Goal: Transaction & Acquisition: Subscribe to service/newsletter

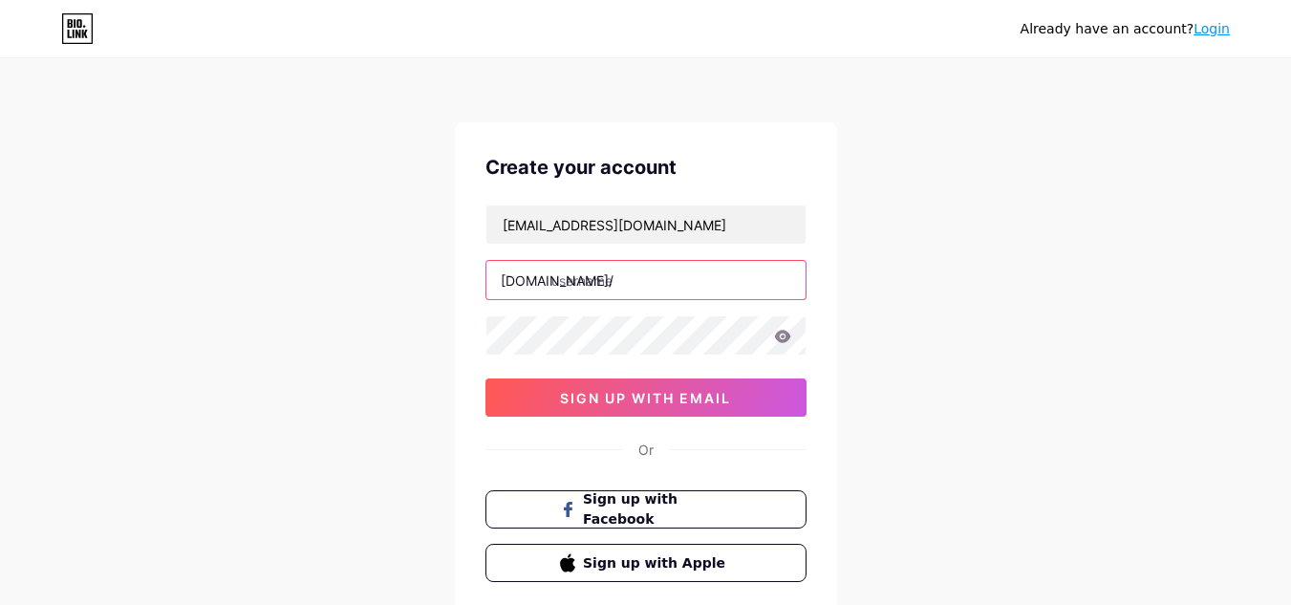
click at [613, 284] on input "text" at bounding box center [645, 280] width 319 height 38
paste input "airbush"
type input "airbush0"
click at [66, 192] on div "Already have an account? Login Create your account [EMAIL_ADDRESS][DOMAIN_NAME]…" at bounding box center [645, 365] width 1291 height 731
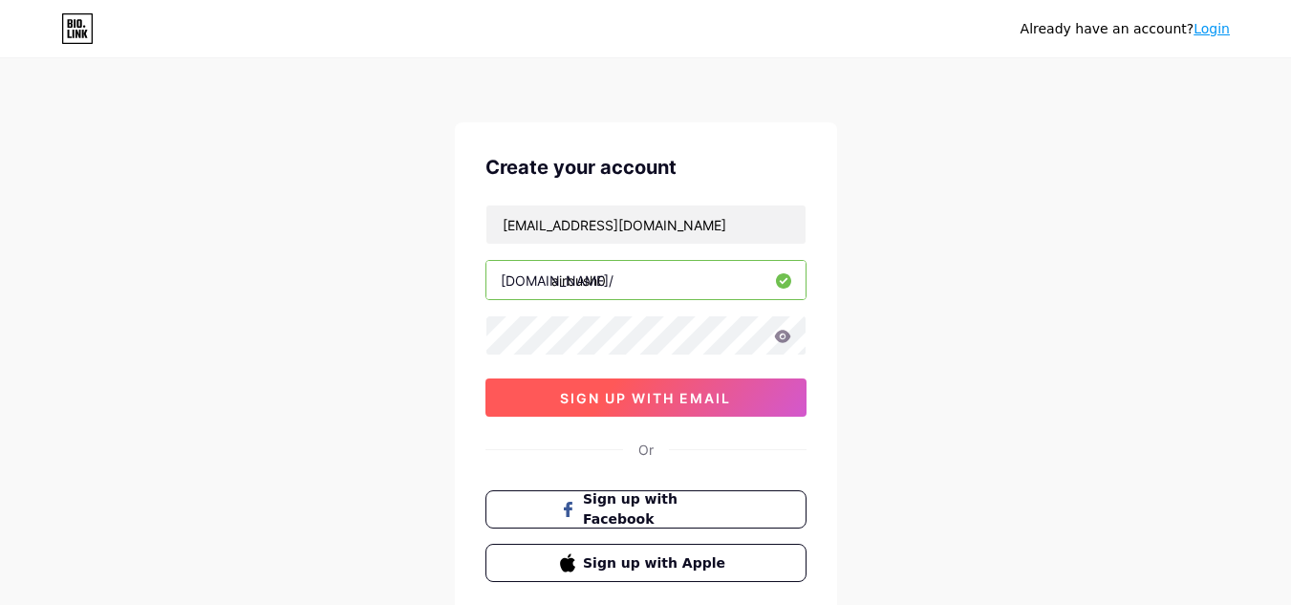
click at [641, 390] on span "sign up with email" at bounding box center [645, 398] width 171 height 16
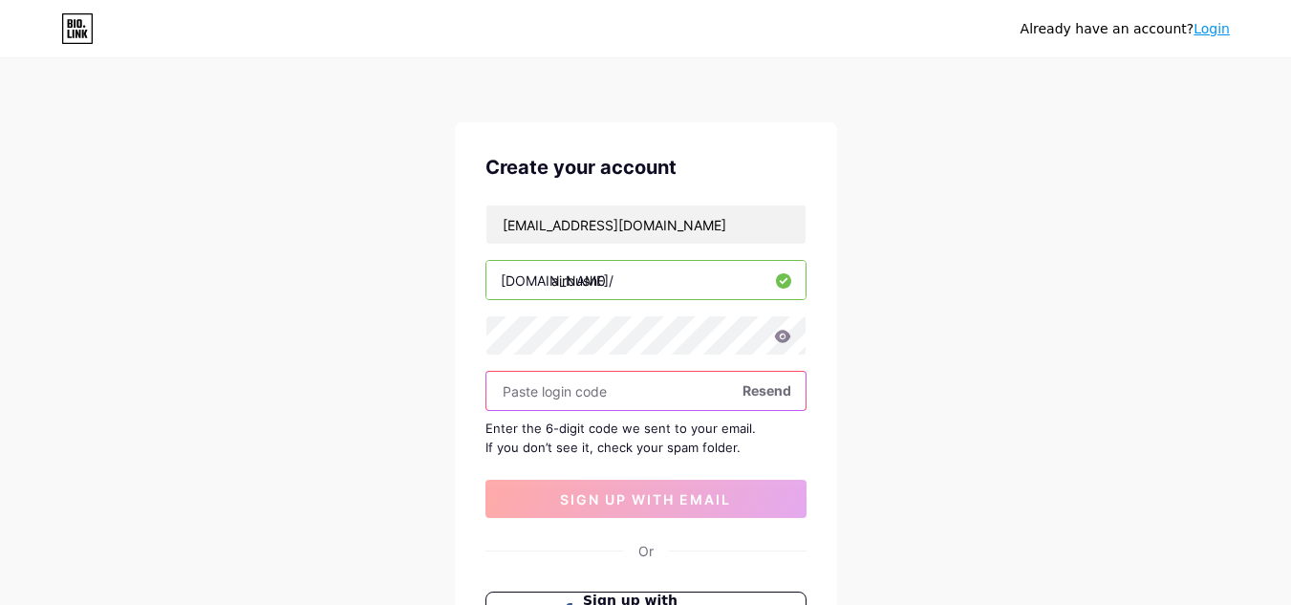
click at [572, 391] on input "text" at bounding box center [645, 391] width 319 height 38
paste input "623082"
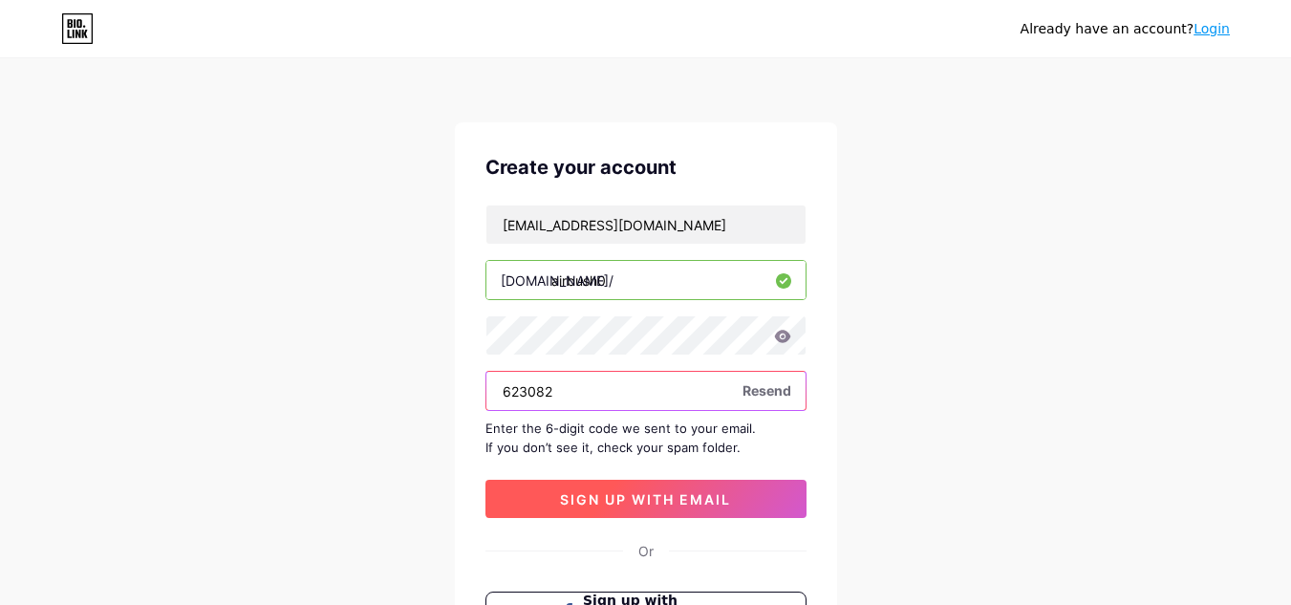
type input "623082"
click at [634, 495] on span "sign up with email" at bounding box center [645, 499] width 171 height 16
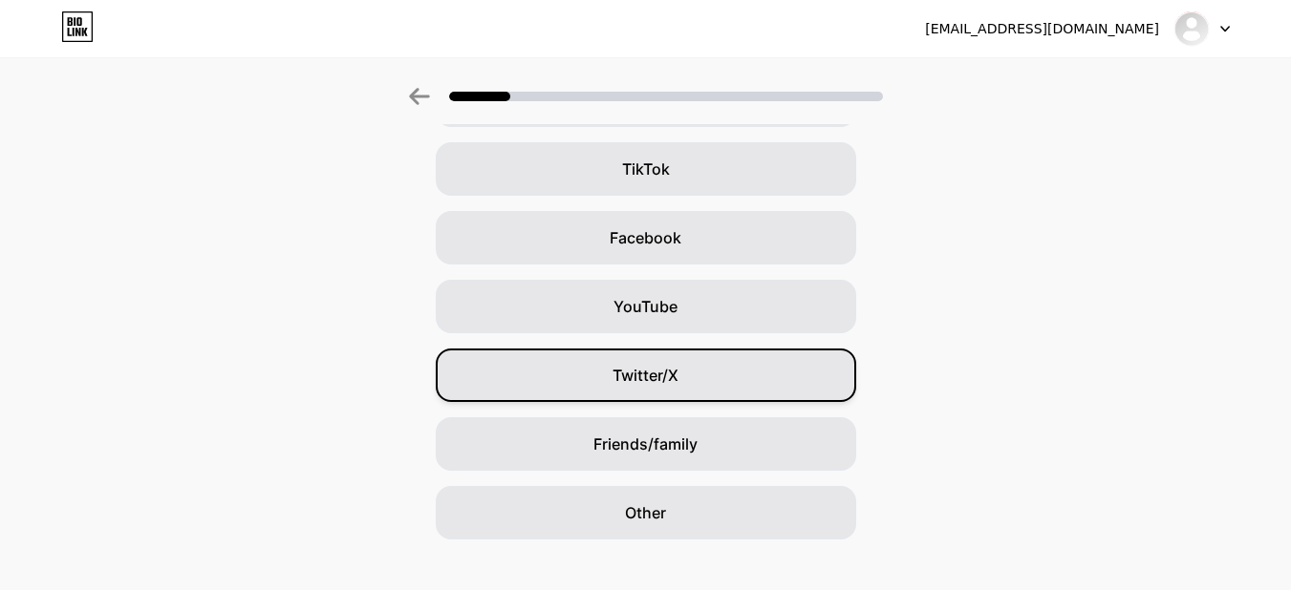
scroll to position [233, 0]
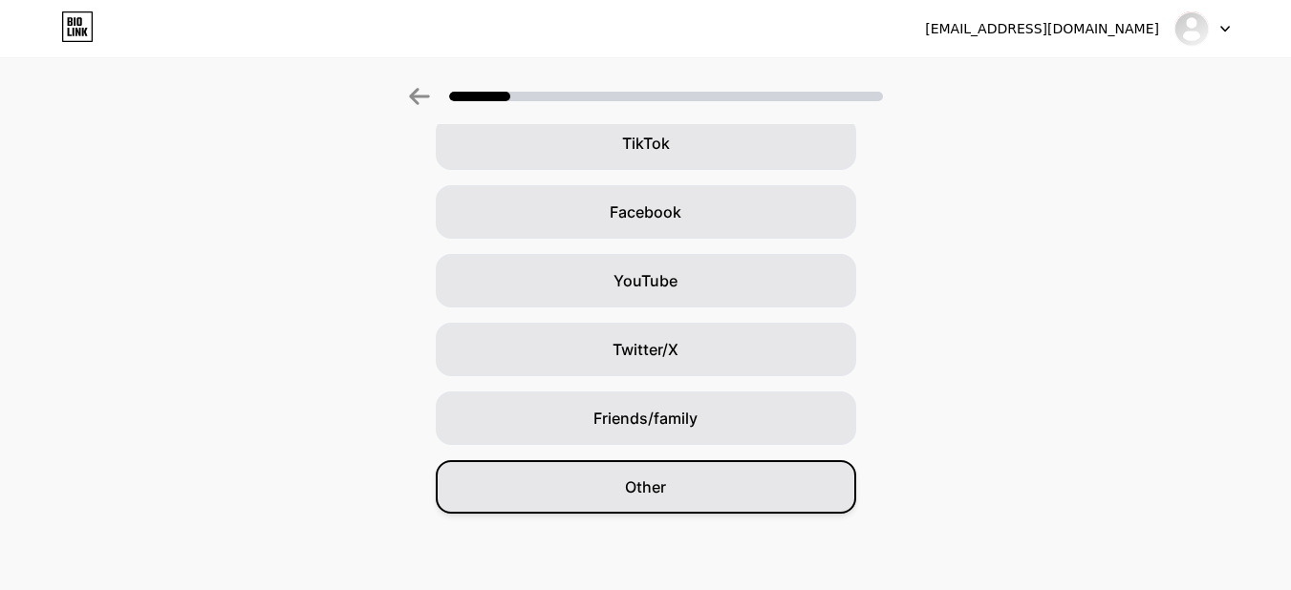
click at [649, 489] on span "Other" at bounding box center [645, 487] width 41 height 23
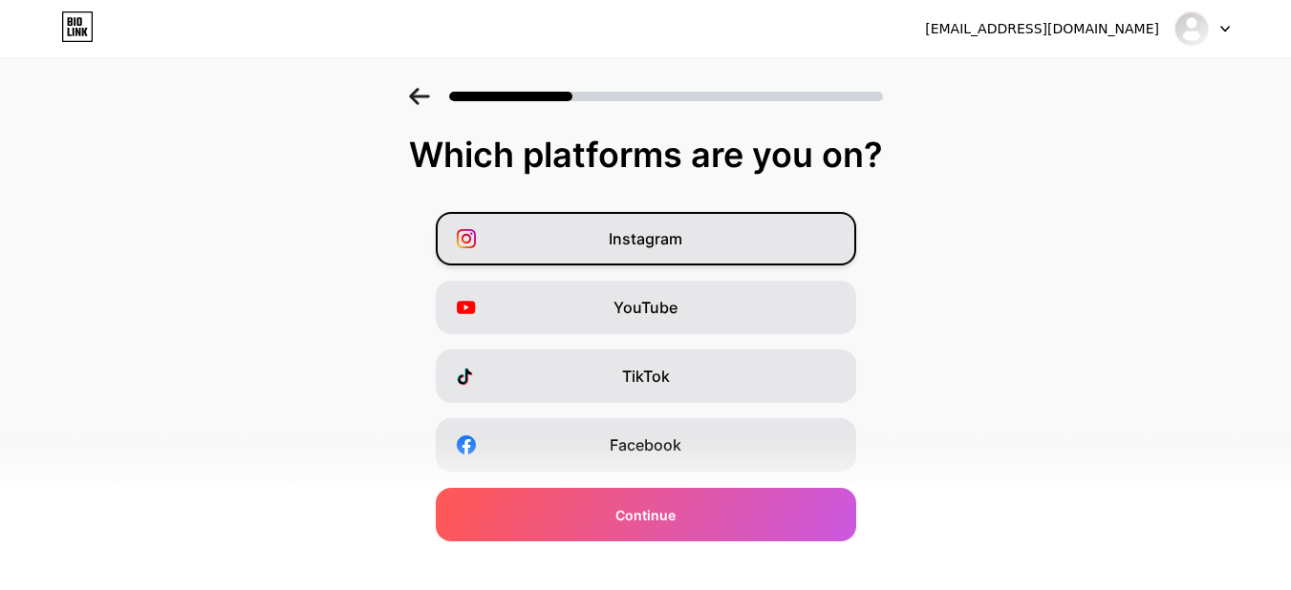
click at [702, 243] on div "Instagram" at bounding box center [646, 238] width 420 height 53
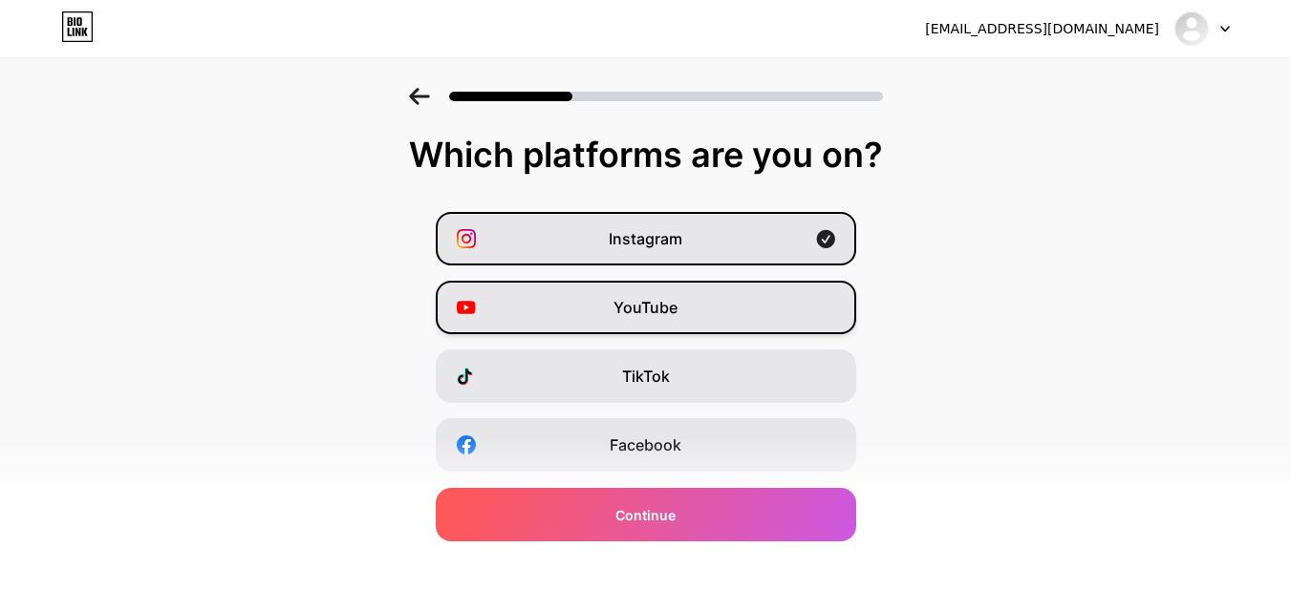
click at [685, 294] on div "YouTube" at bounding box center [646, 307] width 420 height 53
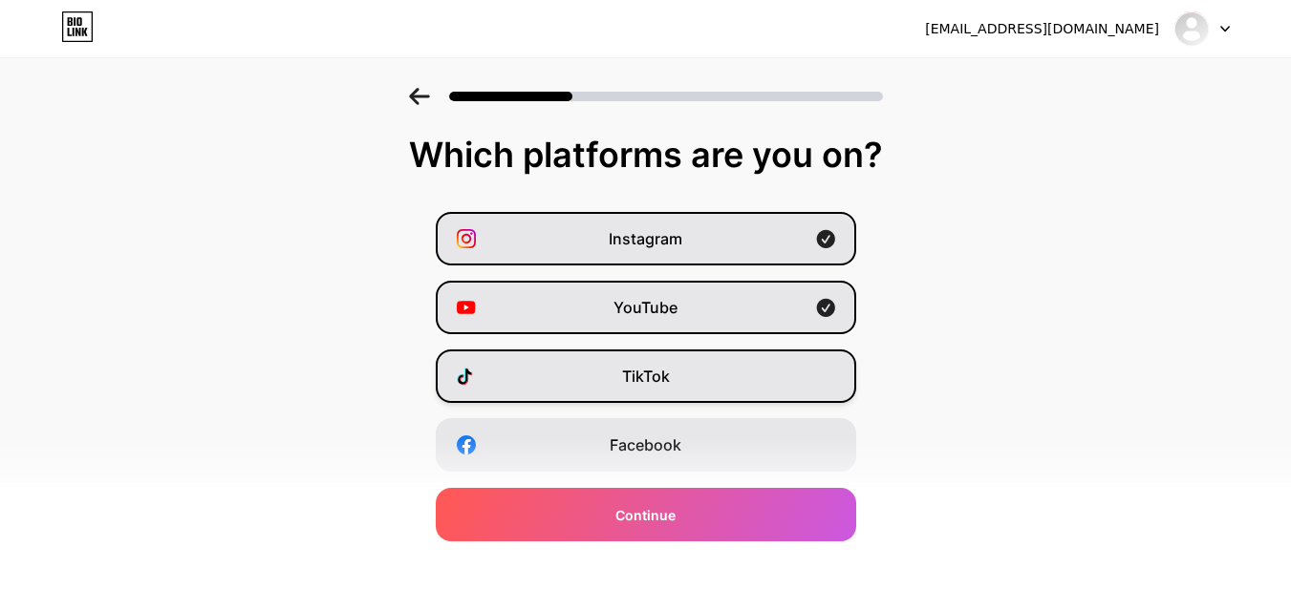
click at [663, 374] on span "TikTok" at bounding box center [646, 376] width 48 height 23
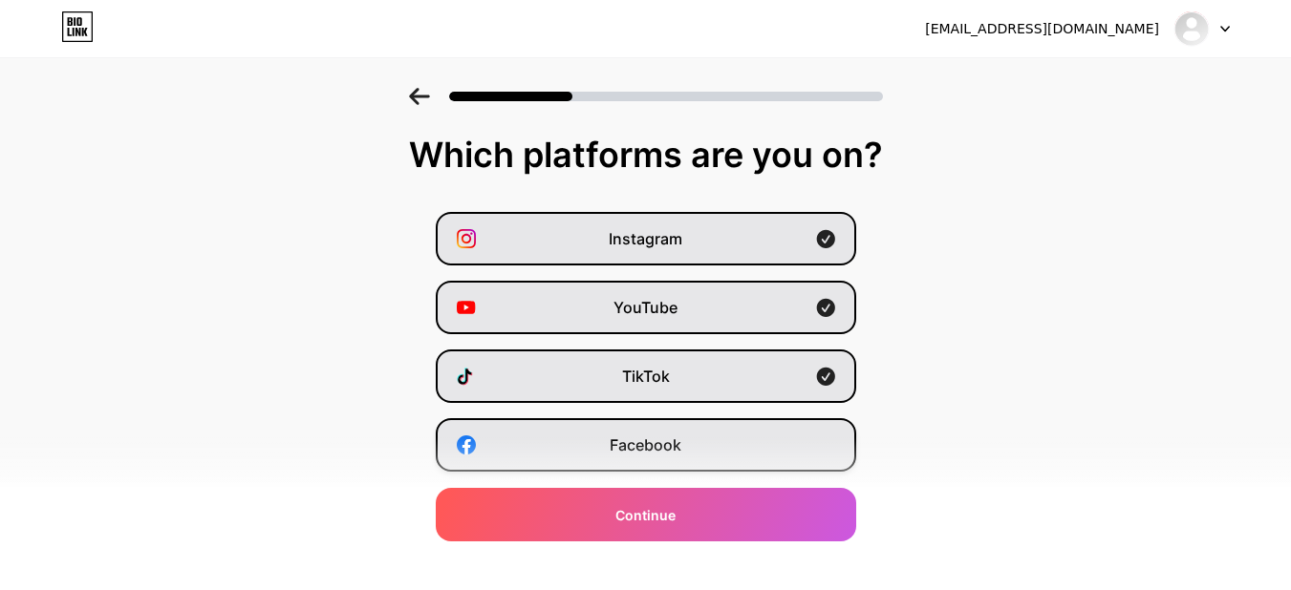
click at [665, 433] on div "Facebook" at bounding box center [646, 444] width 420 height 53
click at [675, 301] on span "YouTube" at bounding box center [645, 307] width 64 height 23
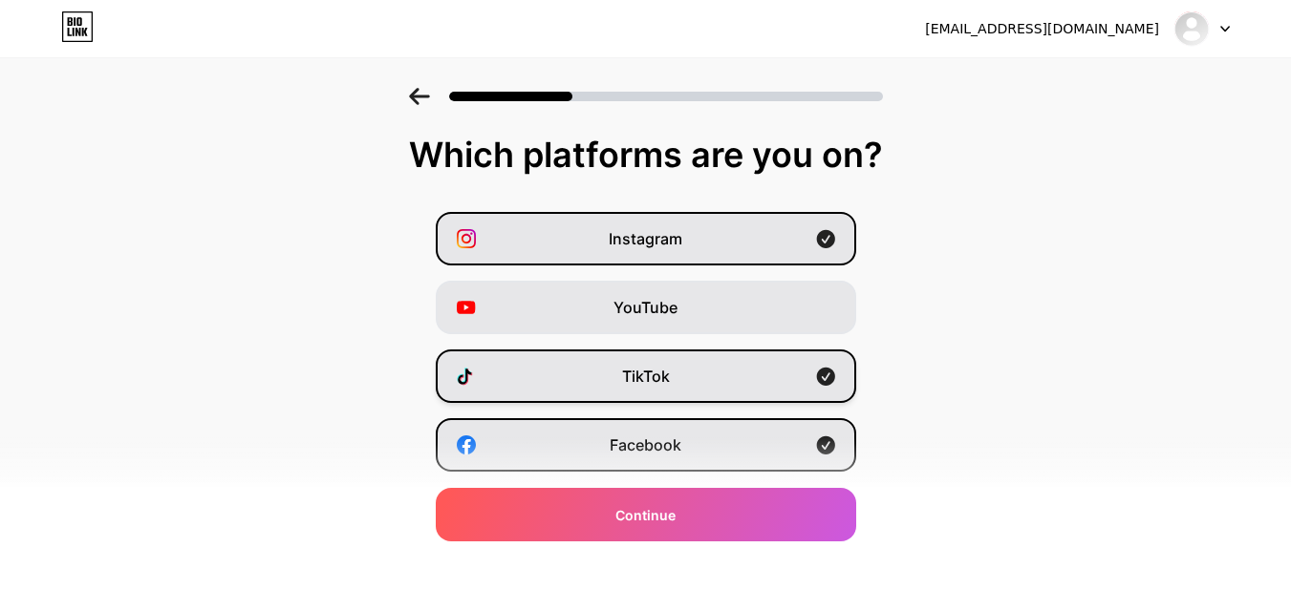
click at [704, 376] on div "TikTok" at bounding box center [646, 376] width 420 height 53
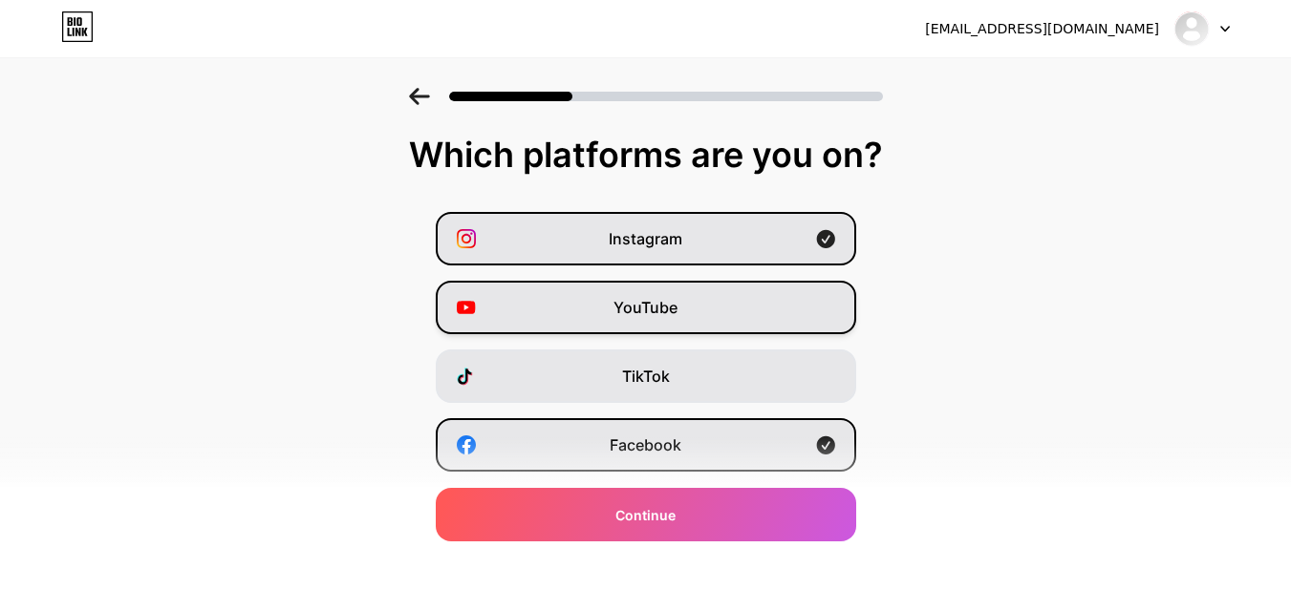
drag, startPoint x: 704, startPoint y: 438, endPoint x: 719, endPoint y: 324, distance: 115.6
click at [705, 401] on div "Instagram YouTube TikTok Facebook Twitter/X Buy Me a Coffee Snapchat I have a w…" at bounding box center [645, 479] width 1271 height 535
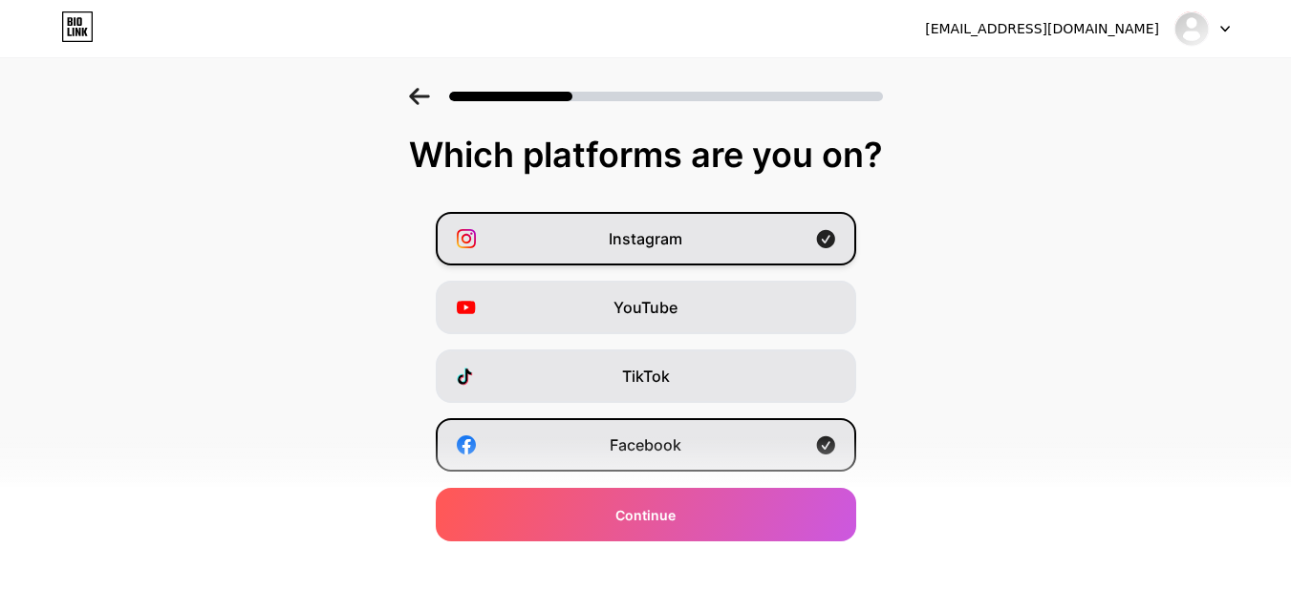
click at [744, 229] on div "Instagram" at bounding box center [646, 238] width 420 height 53
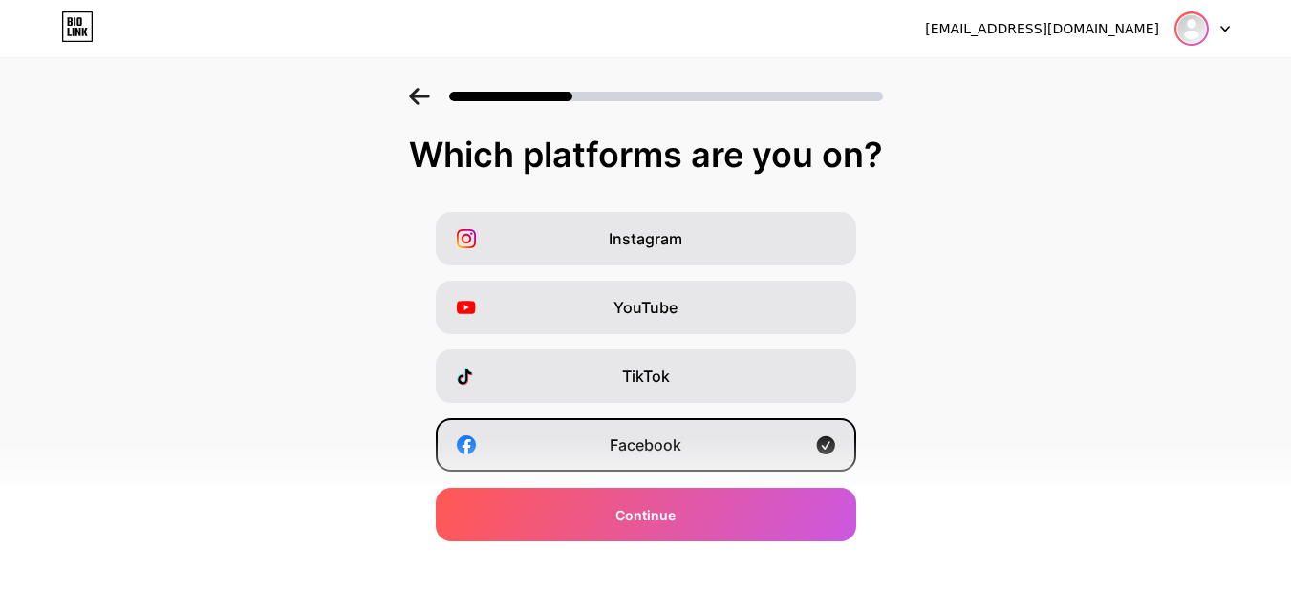
click at [1196, 19] on img at bounding box center [1191, 28] width 31 height 31
click at [950, 274] on div "Instagram YouTube TikTok Facebook Twitter/X Buy Me a Coffee Snapchat I have a w…" at bounding box center [645, 479] width 1271 height 535
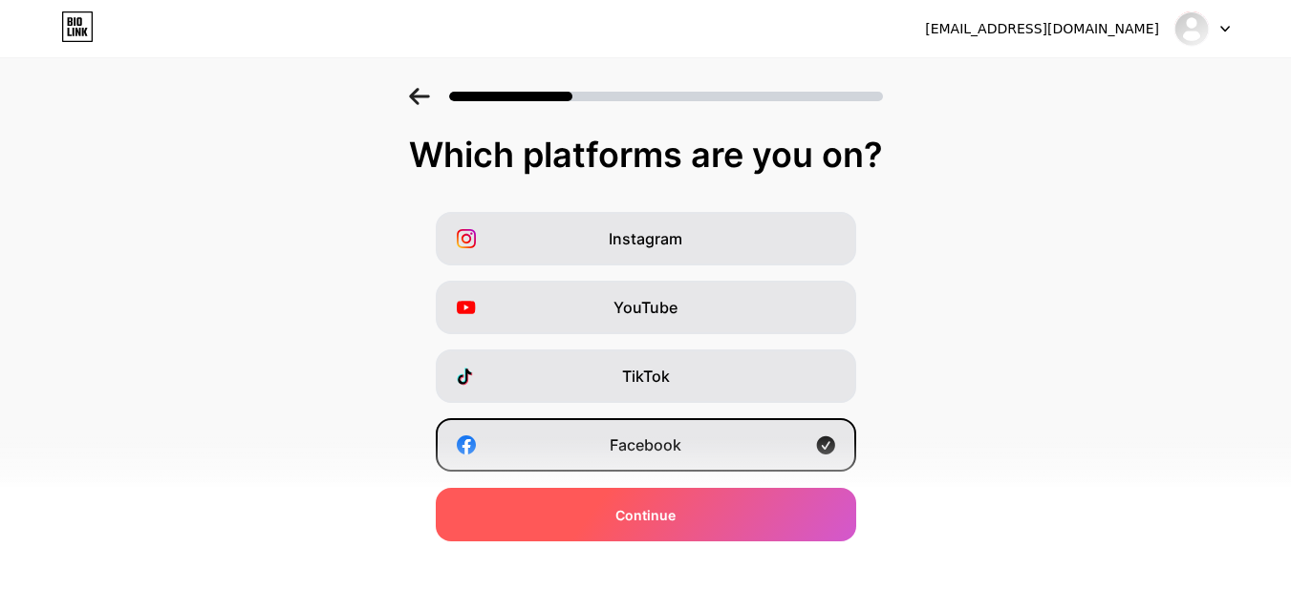
click at [651, 520] on span "Continue" at bounding box center [645, 515] width 60 height 20
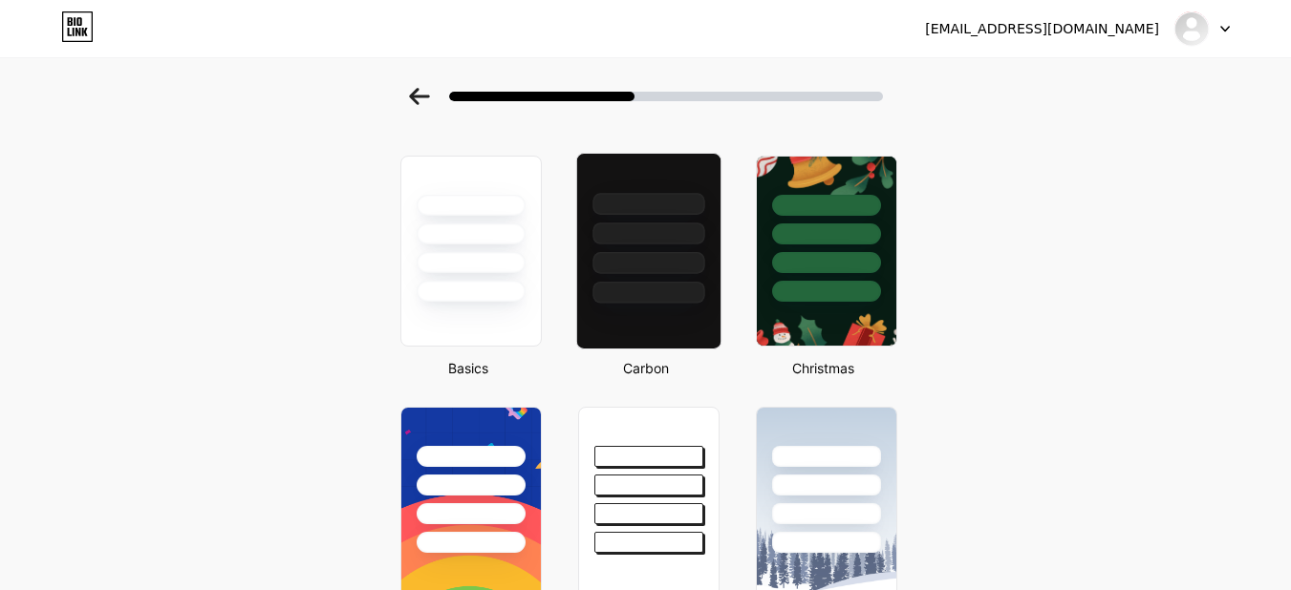
scroll to position [96, 0]
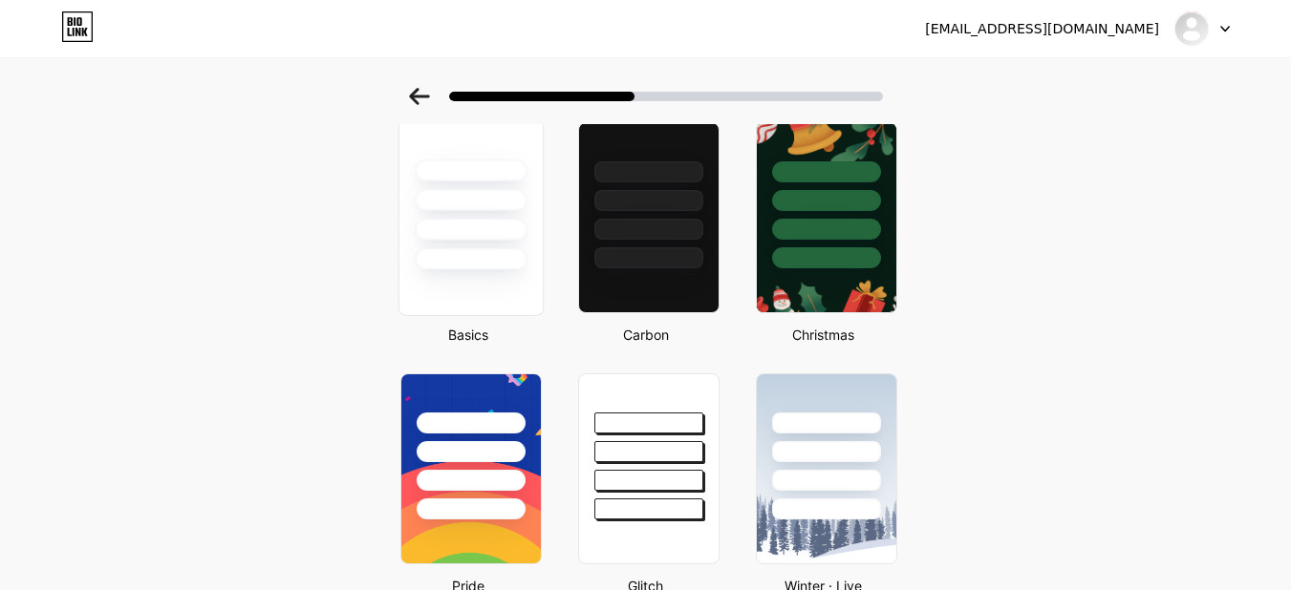
click at [493, 226] on div at bounding box center [471, 230] width 112 height 22
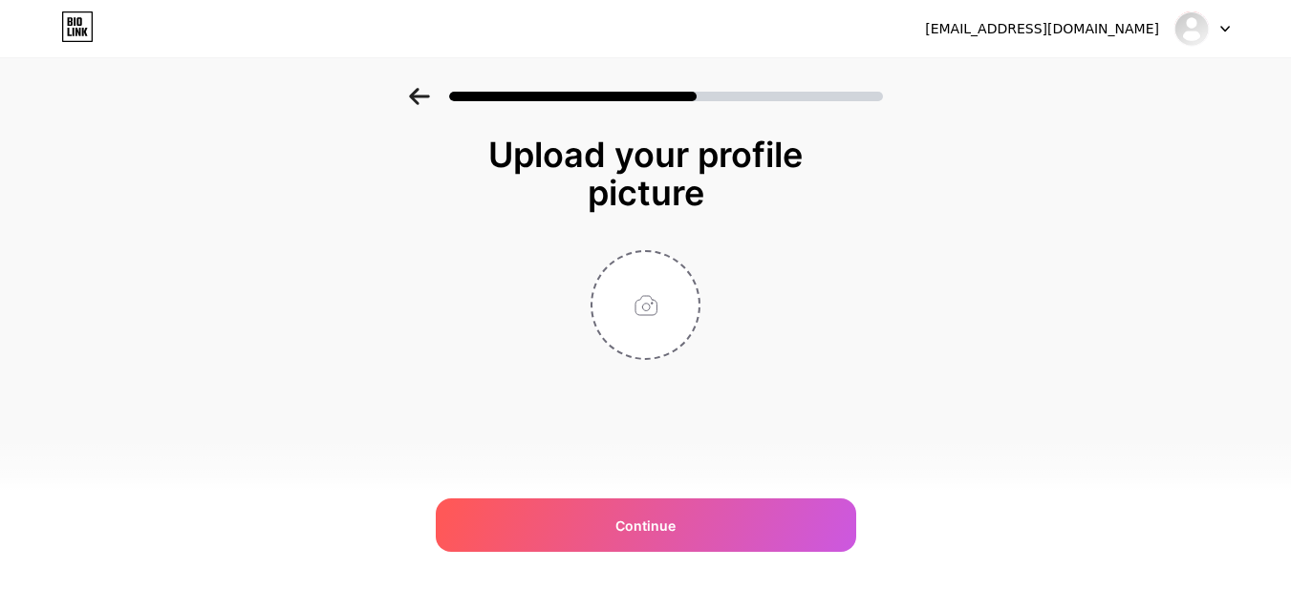
scroll to position [0, 0]
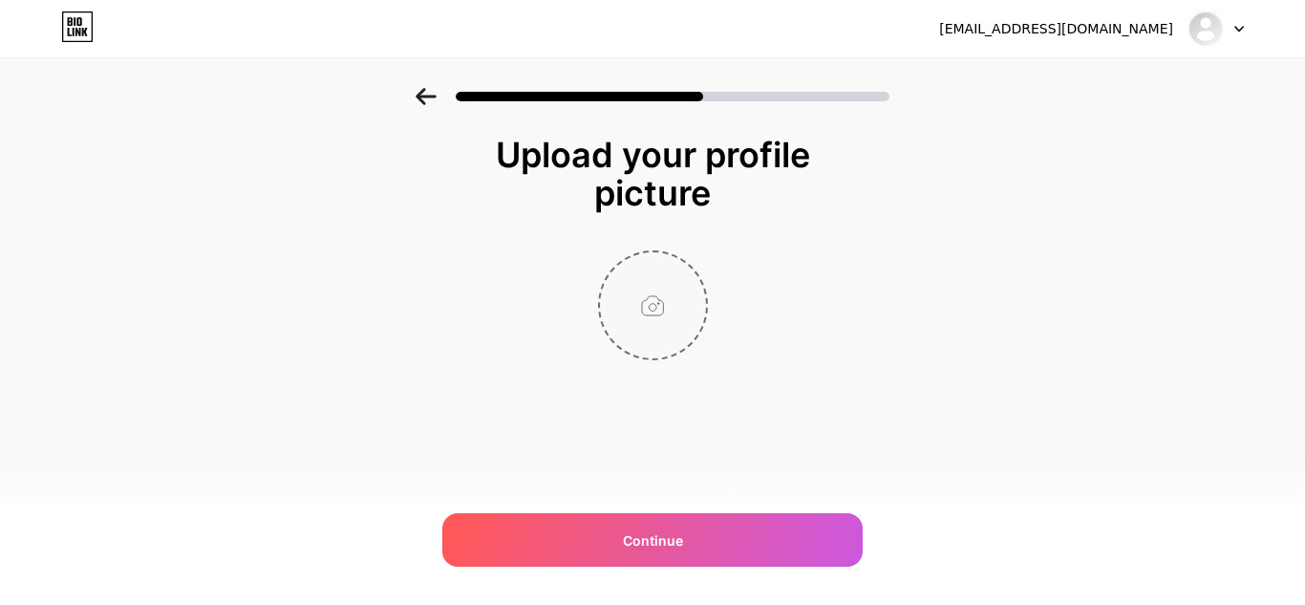
click at [658, 293] on input "file" at bounding box center [653, 305] width 106 height 106
type input "C:\fakepath\ABS-blk.28c99704.png"
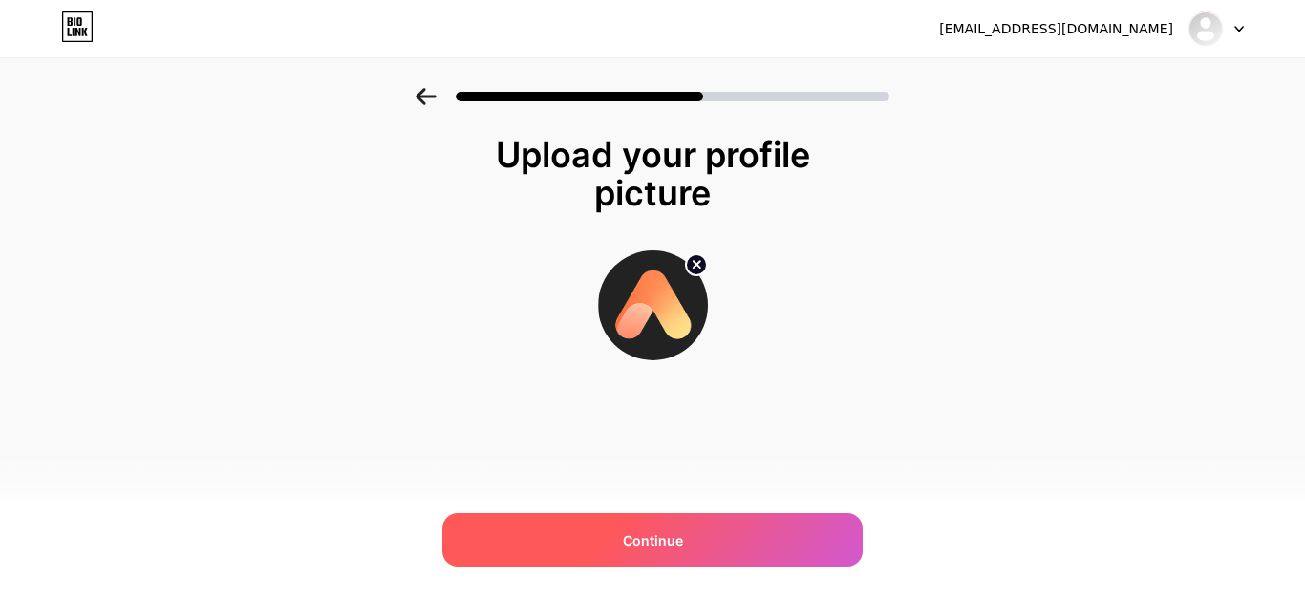
click at [675, 524] on div "Continue" at bounding box center [652, 539] width 420 height 53
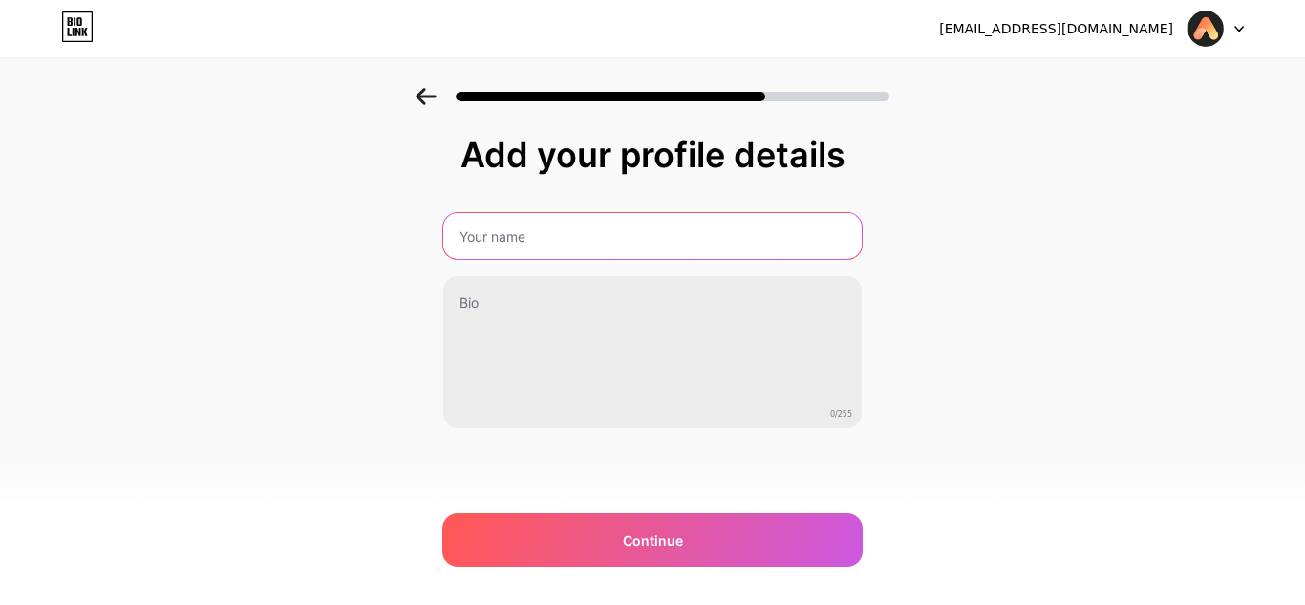
click at [566, 229] on input "text" at bounding box center [652, 236] width 418 height 46
click at [559, 222] on input "airbush0" at bounding box center [652, 236] width 422 height 46
type input "a"
click at [559, 225] on input "text" at bounding box center [652, 236] width 422 height 46
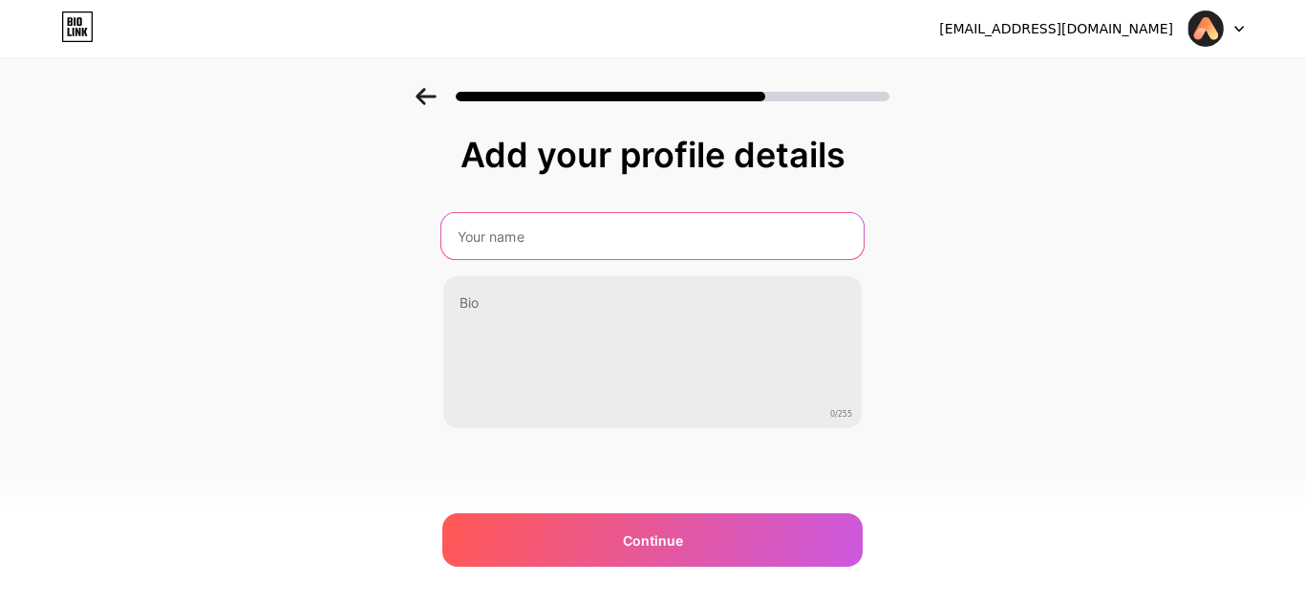
type input "Air [PERSON_NAME]"
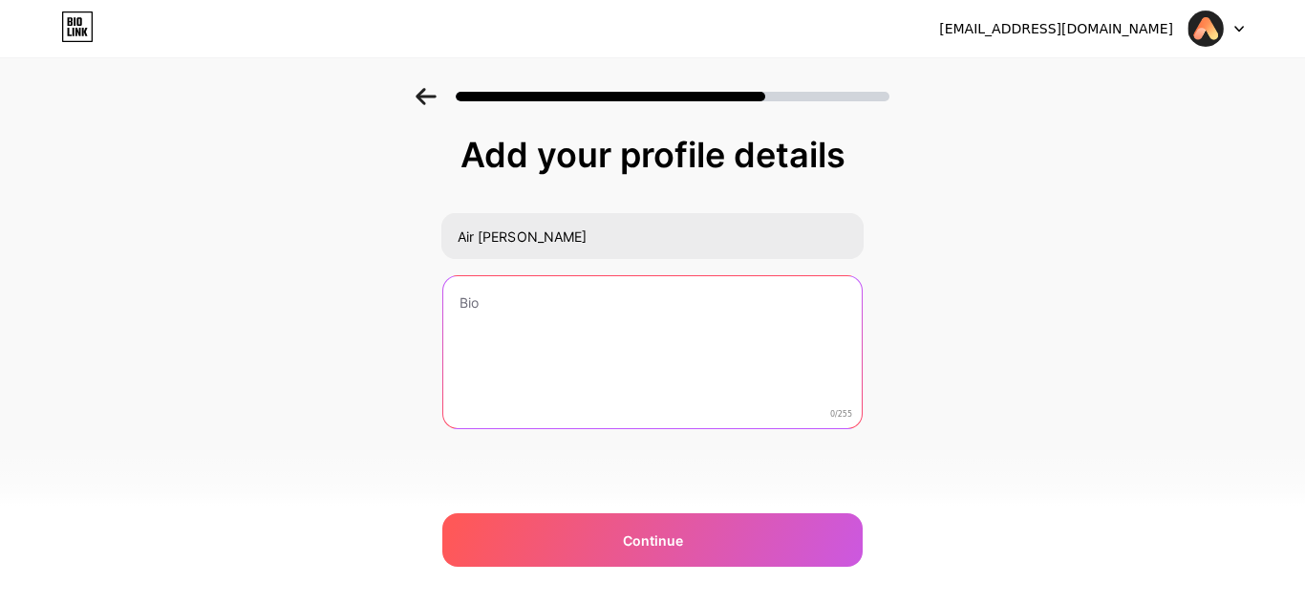
click at [548, 330] on textarea at bounding box center [652, 353] width 418 height 154
paste textarea "At Air Brush, we make it simple to design and share beautiful collage pictures …"
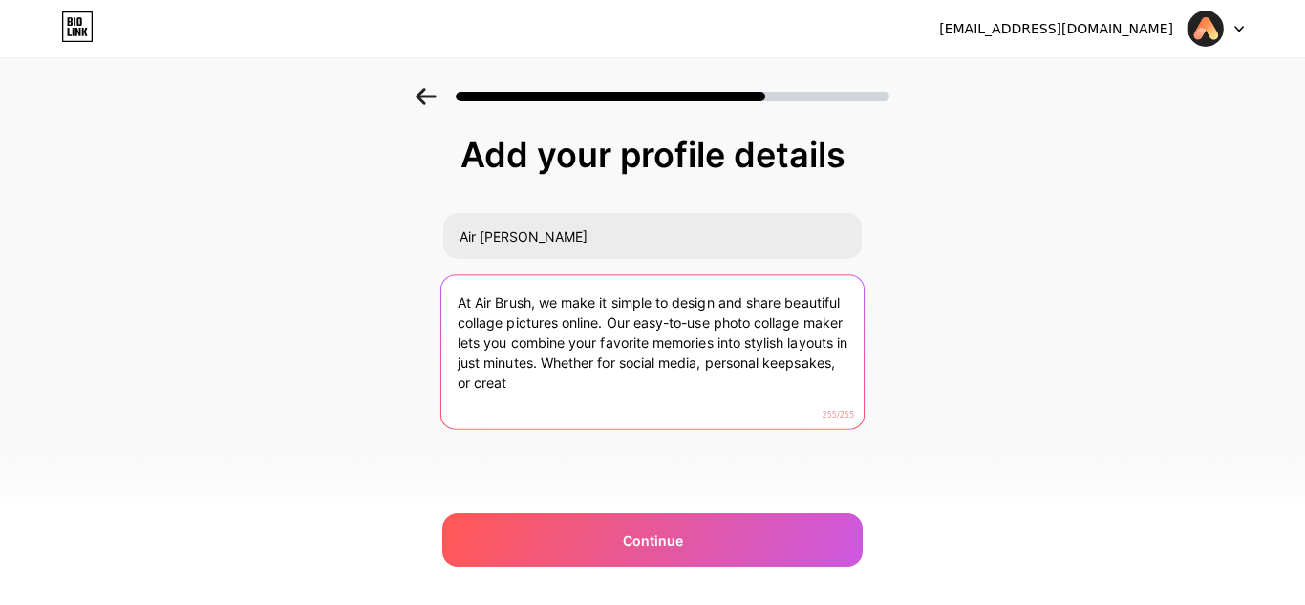
click at [716, 363] on textarea "At Air Brush, we make it simple to design and share beautiful collage pictures …" at bounding box center [652, 353] width 422 height 156
click at [511, 398] on textarea "At Air Brush, we make it simple to design and share beautiful collage pictures …" at bounding box center [652, 353] width 422 height 156
click at [535, 394] on textarea "At Air Brush, we make it simple to design and share beautiful collage pictures …" at bounding box center [652, 353] width 422 height 156
click at [772, 348] on textarea "At Air Brush, we make it simple to design and share beautiful collage pictures …" at bounding box center [652, 353] width 422 height 156
click at [816, 327] on textarea "At Air Brush, we make it simple to design and share beautiful collage pictures …" at bounding box center [652, 353] width 422 height 156
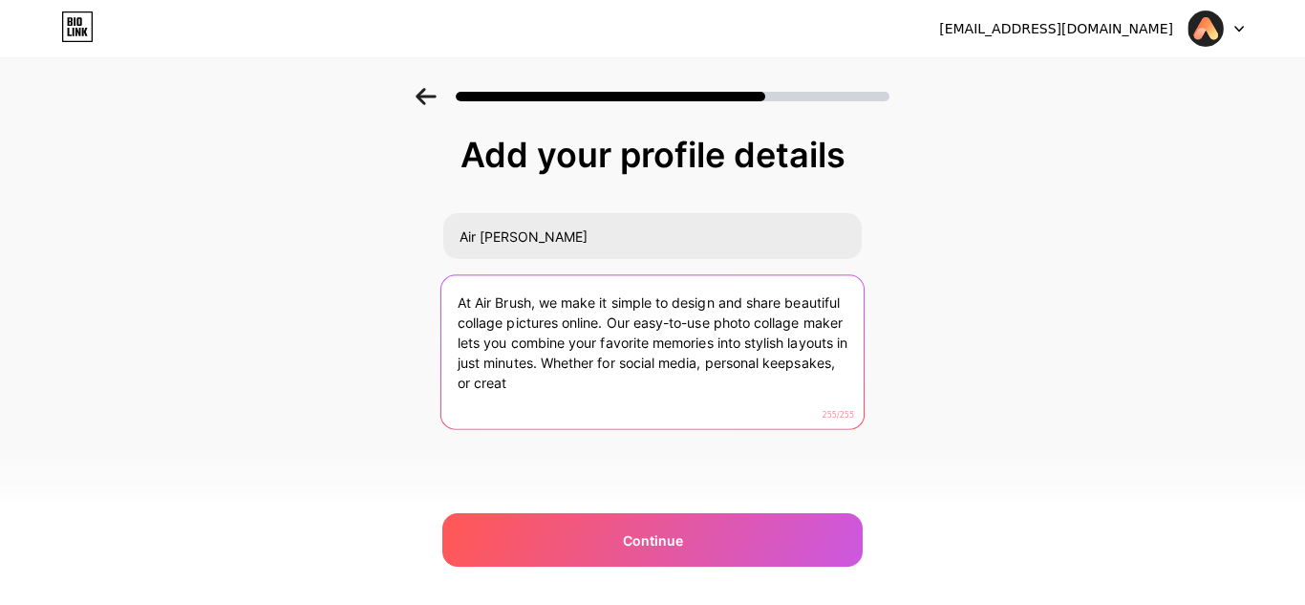
click at [676, 325] on textarea "At Air Brush, we make it simple to design and share beautiful collage pictures …" at bounding box center [652, 353] width 422 height 156
click at [515, 375] on textarea "At Air Brush, we make it simple to design and share beautiful collage pictures …" at bounding box center [652, 353] width 422 height 156
paste textarea "ir Brush makes it easy to design stylish collage pictures online. Use our photo…"
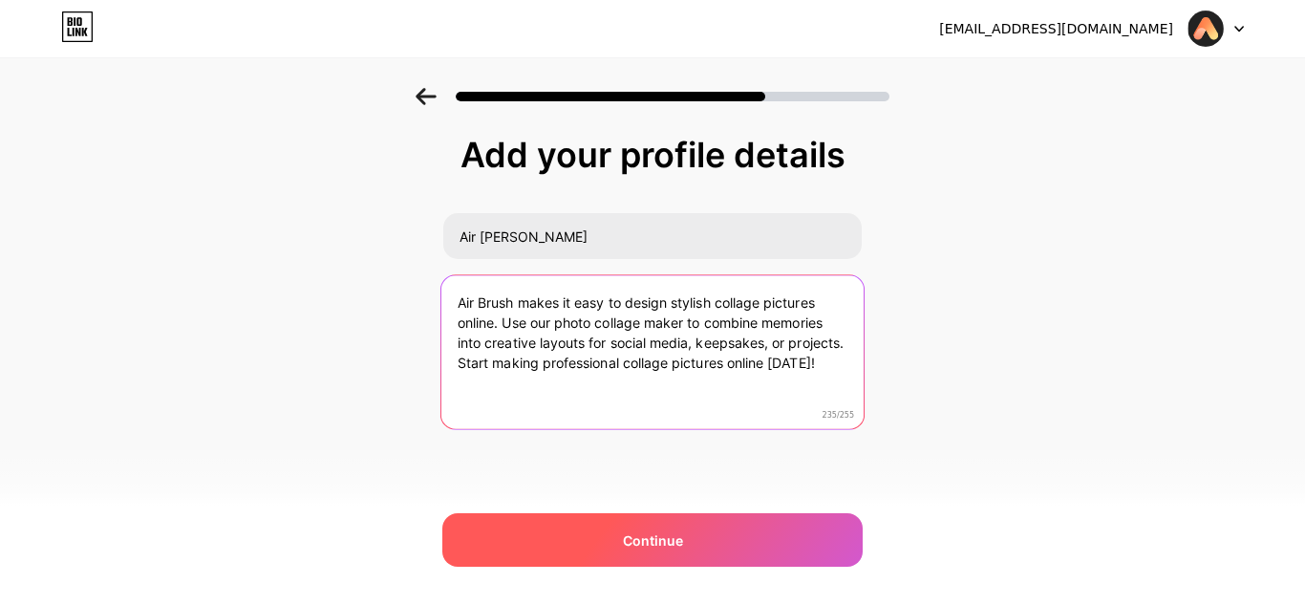
type textarea "Air Brush makes it easy to design stylish collage pictures online. Use our phot…"
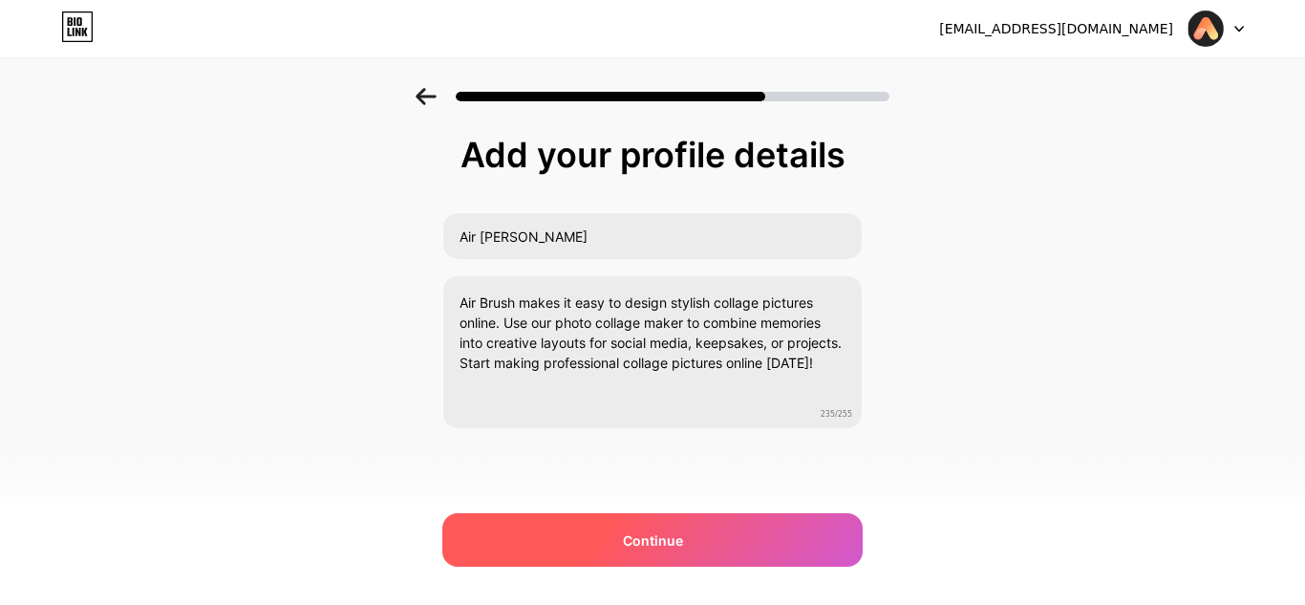
click at [661, 542] on span "Continue" at bounding box center [653, 540] width 60 height 20
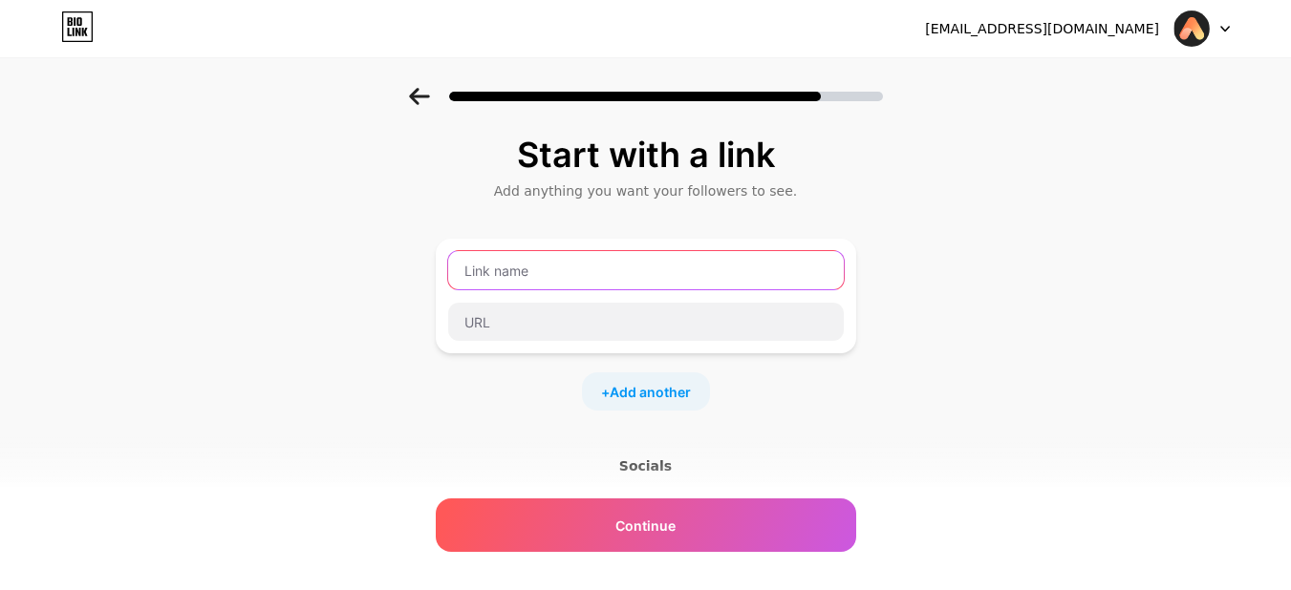
click at [556, 263] on input "text" at bounding box center [645, 270] width 395 height 38
type input "Website"
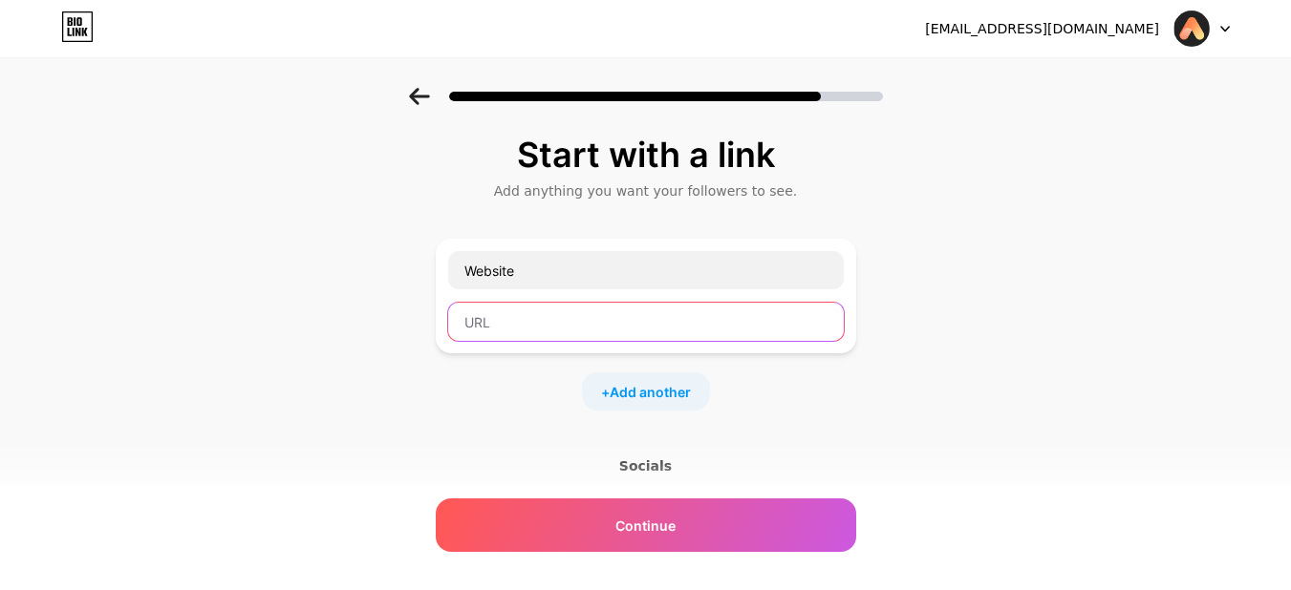
click at [641, 336] on input "text" at bounding box center [645, 322] width 395 height 38
paste input "[URL][DOMAIN_NAME]"
type input "[URL][DOMAIN_NAME]"
click at [660, 395] on span "Add another" at bounding box center [649, 392] width 81 height 20
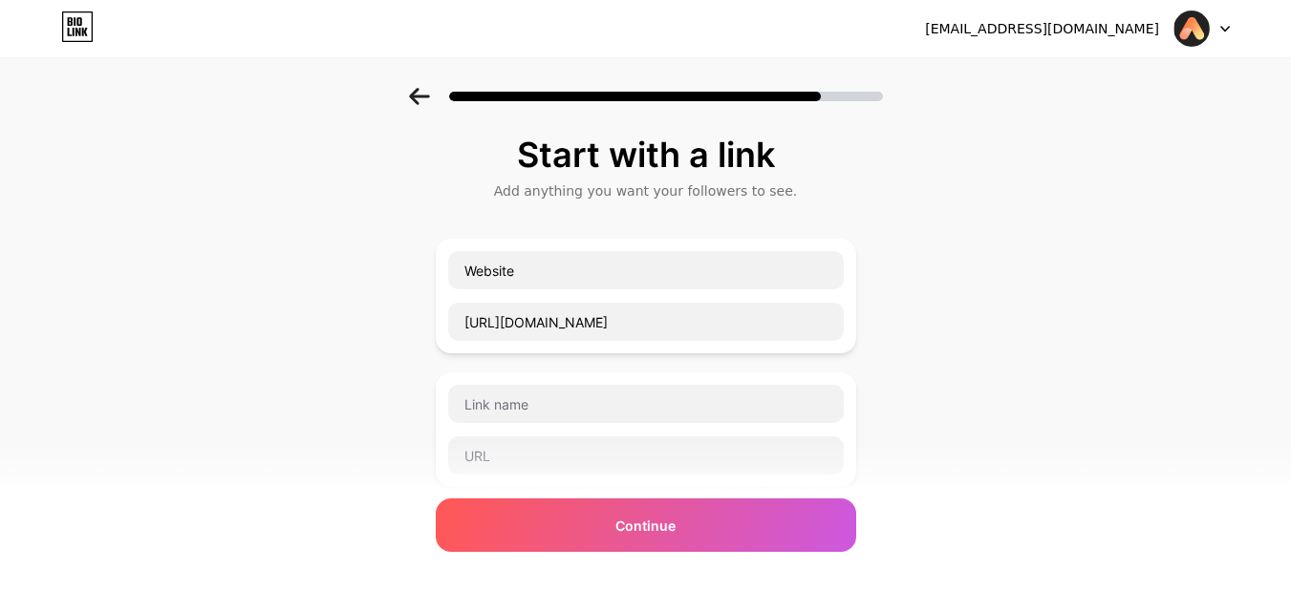
scroll to position [191, 0]
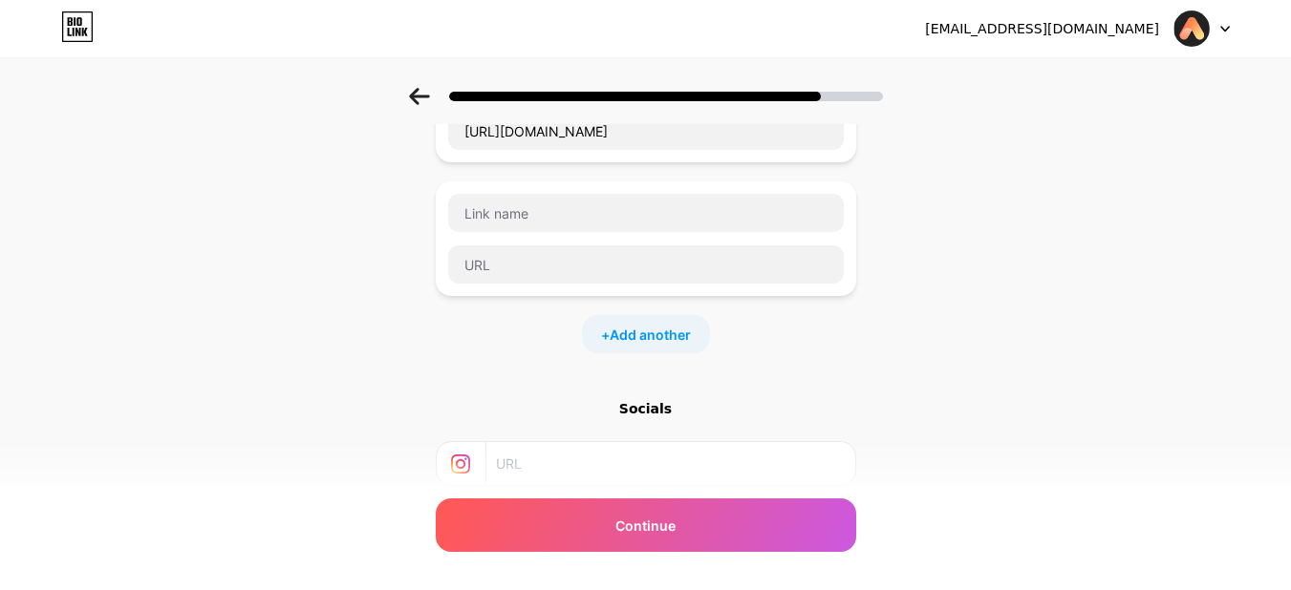
click at [640, 407] on div "Socials" at bounding box center [646, 408] width 420 height 19
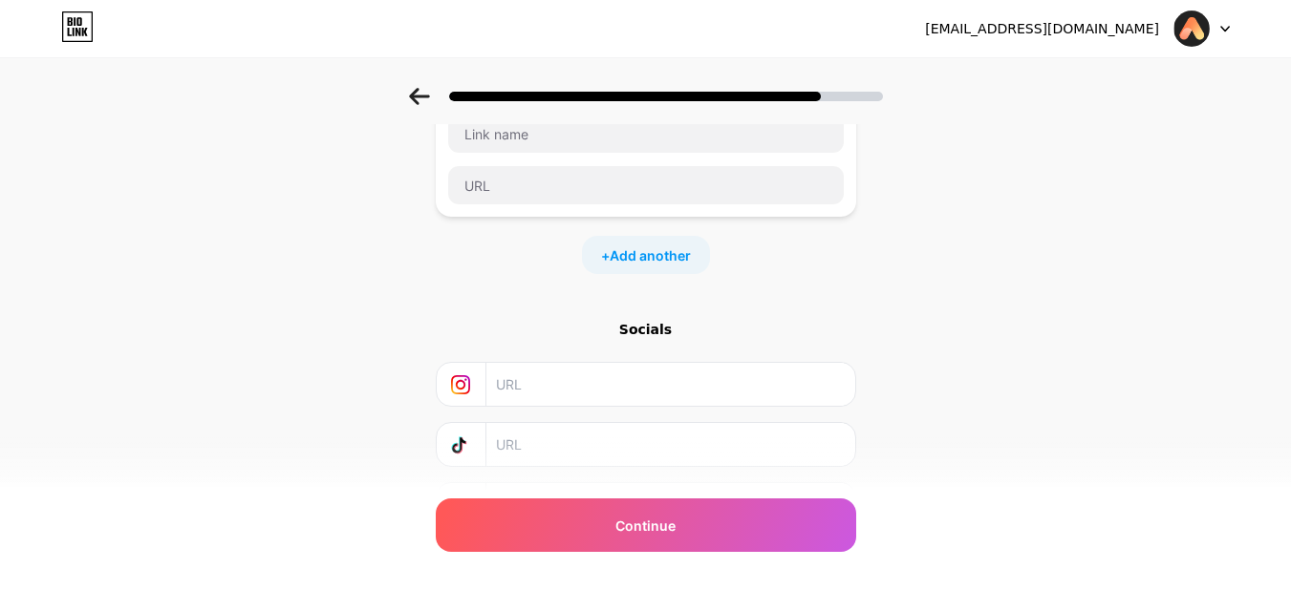
scroll to position [379, 0]
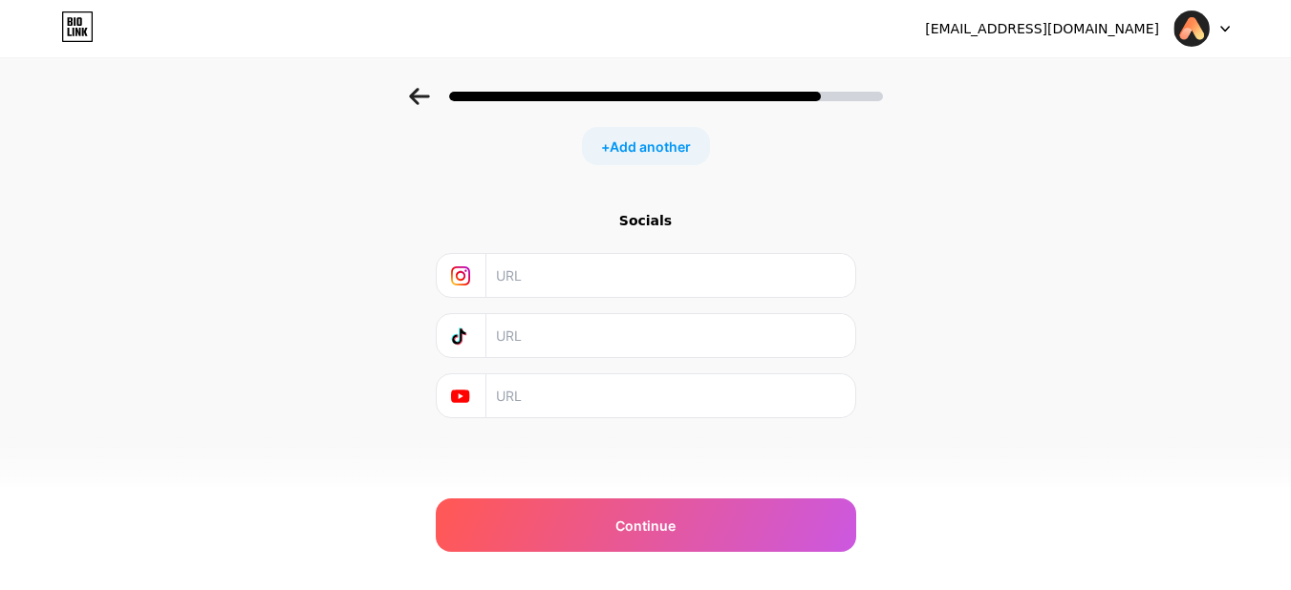
click at [559, 292] on input "text" at bounding box center [669, 275] width 347 height 43
drag, startPoint x: 41, startPoint y: 302, endPoint x: 207, endPoint y: 303, distance: 166.2
click at [45, 302] on div "Start with a link Add anything you want your followers to see. Website [URL][DO…" at bounding box center [645, 111] width 1291 height 805
click at [580, 332] on input "text" at bounding box center [669, 335] width 347 height 43
paste input "[URL][DOMAIN_NAME]"
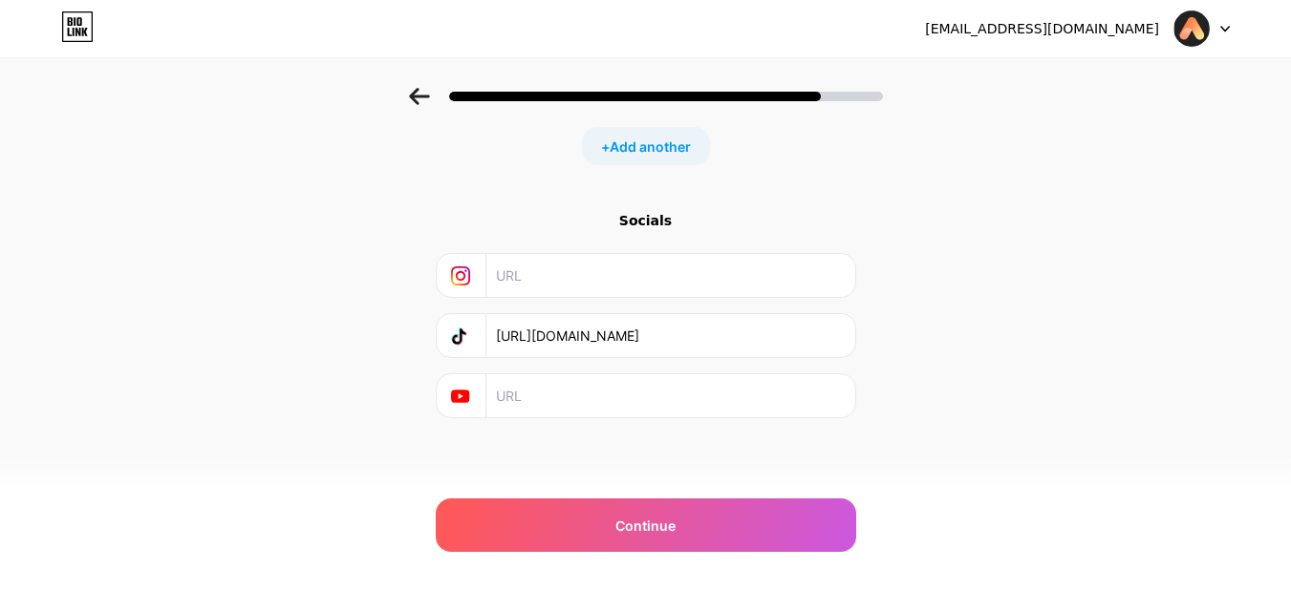
type input "[URL][DOMAIN_NAME]"
click at [26, 280] on div "Start with a link Add anything you want your followers to see. Website [URL][DO…" at bounding box center [645, 111] width 1291 height 805
click at [558, 274] on input "text" at bounding box center [669, 275] width 347 height 43
paste input "[URL][DOMAIN_NAME]"
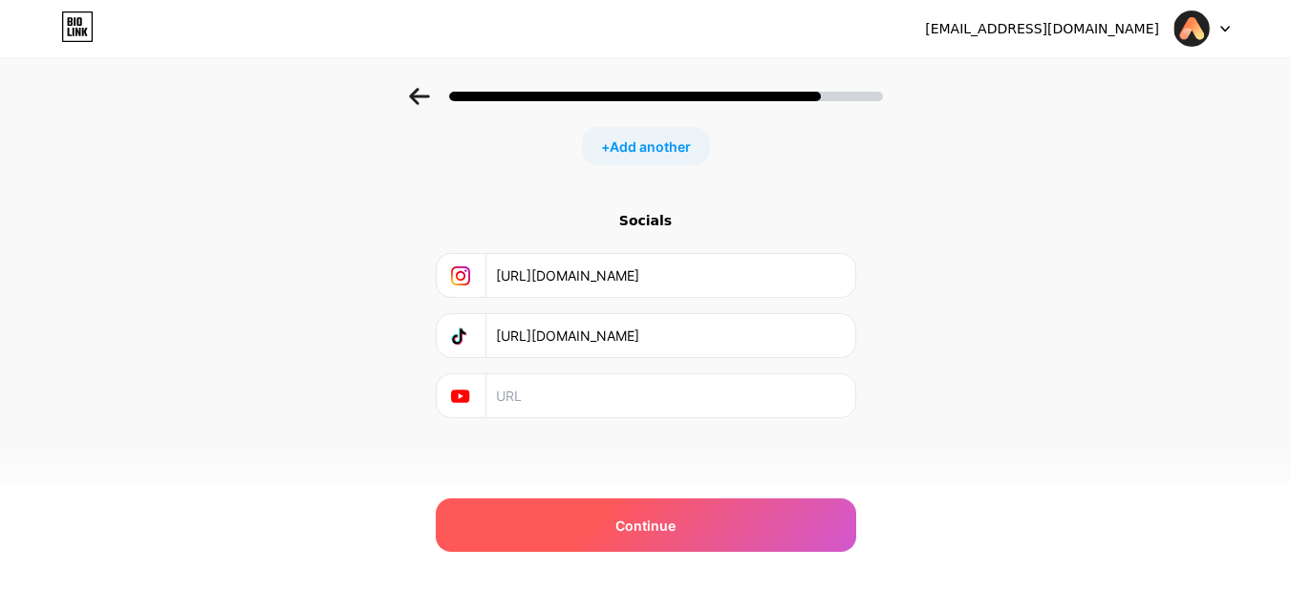
type input "[URL][DOMAIN_NAME]"
click at [654, 518] on span "Continue" at bounding box center [645, 526] width 60 height 20
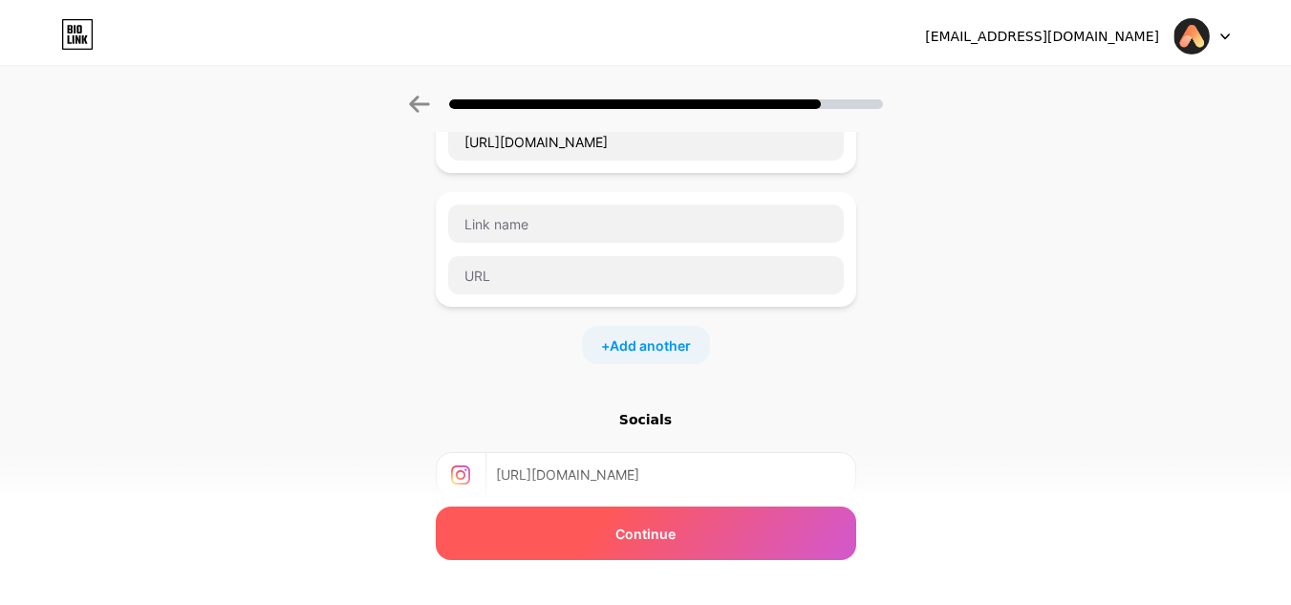
scroll to position [0, 0]
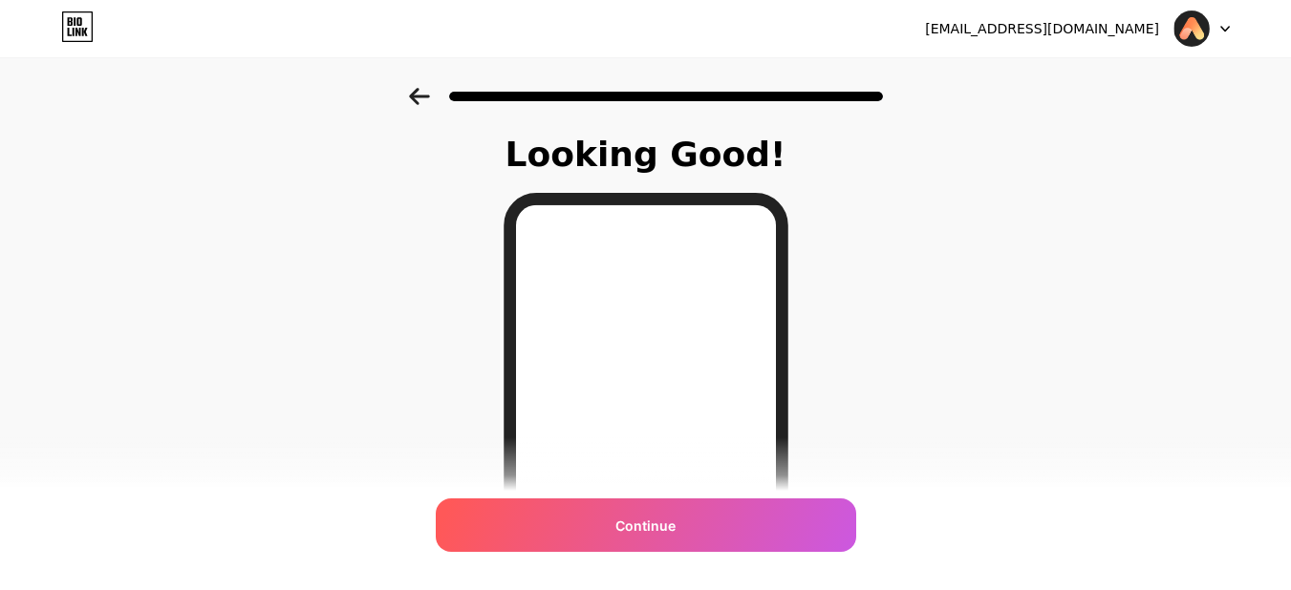
click at [637, 508] on div "Continue" at bounding box center [646, 525] width 420 height 53
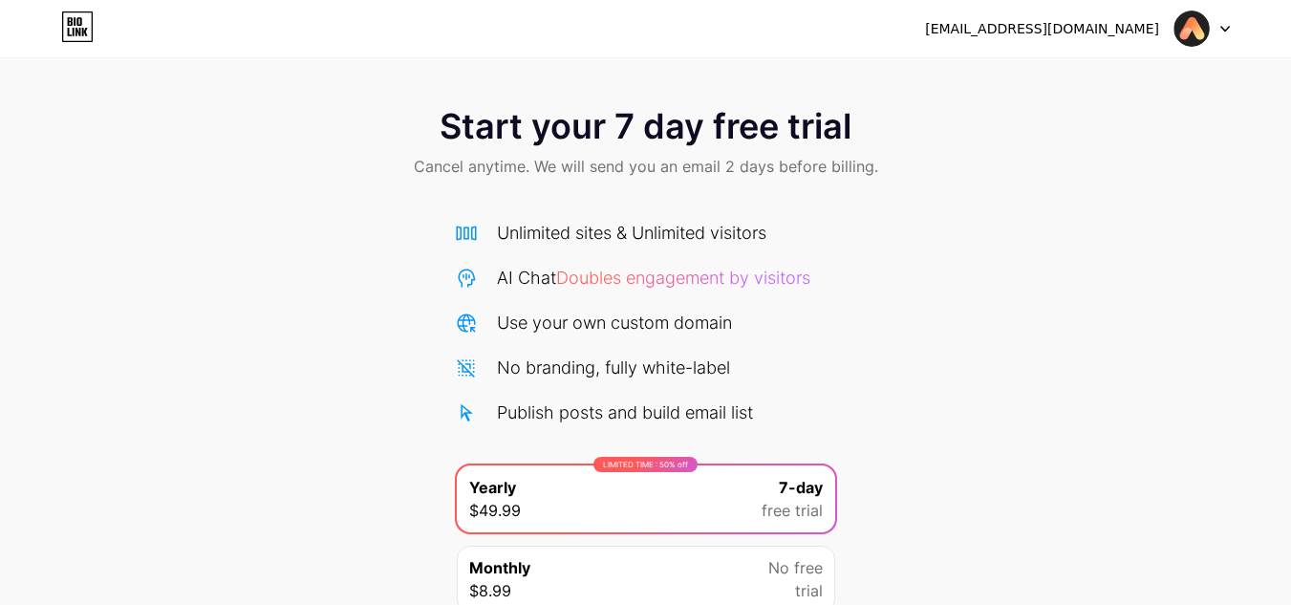
scroll to position [164, 0]
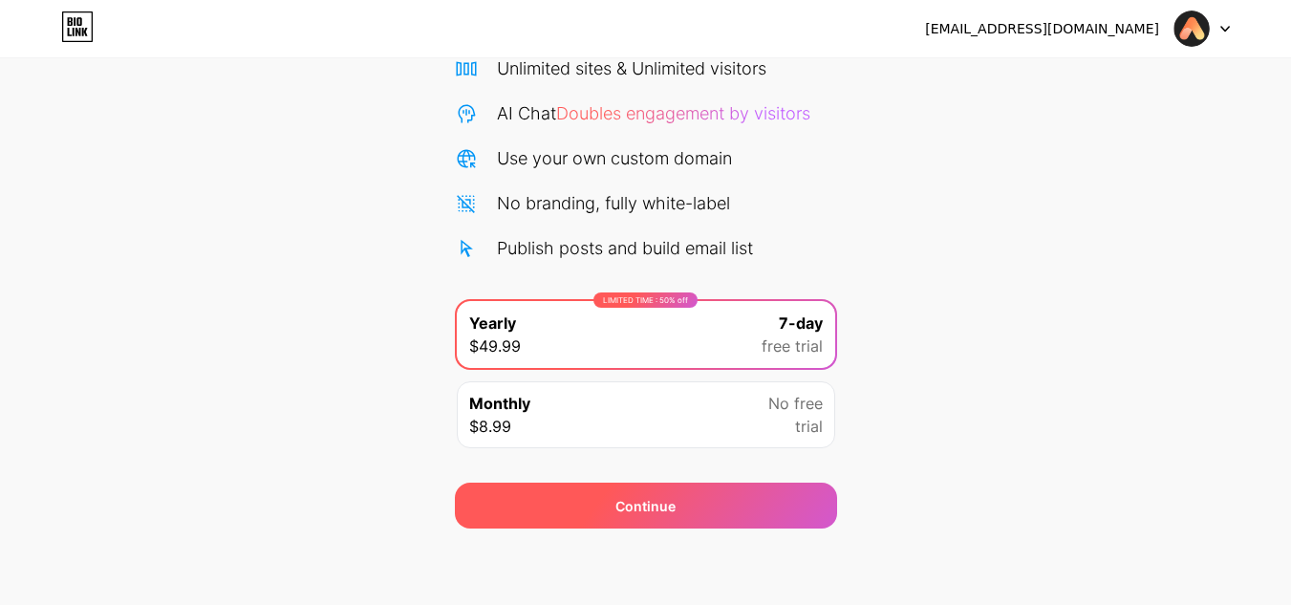
click at [638, 517] on div "Continue" at bounding box center [646, 505] width 382 height 46
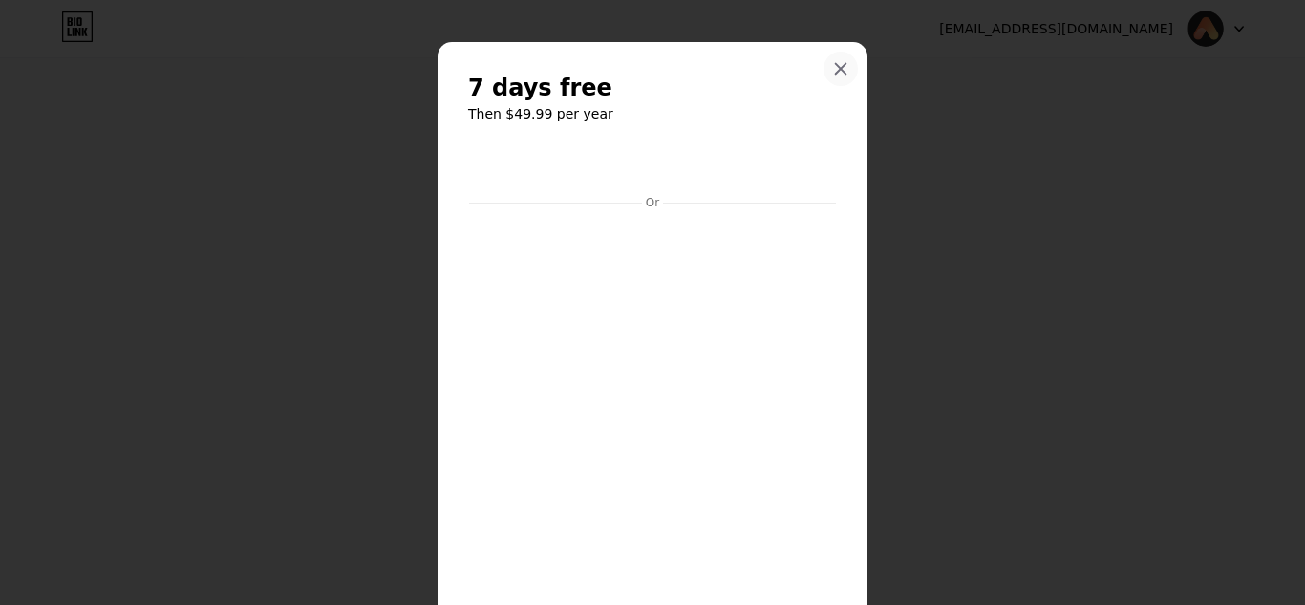
click at [834, 68] on icon at bounding box center [840, 68] width 15 height 15
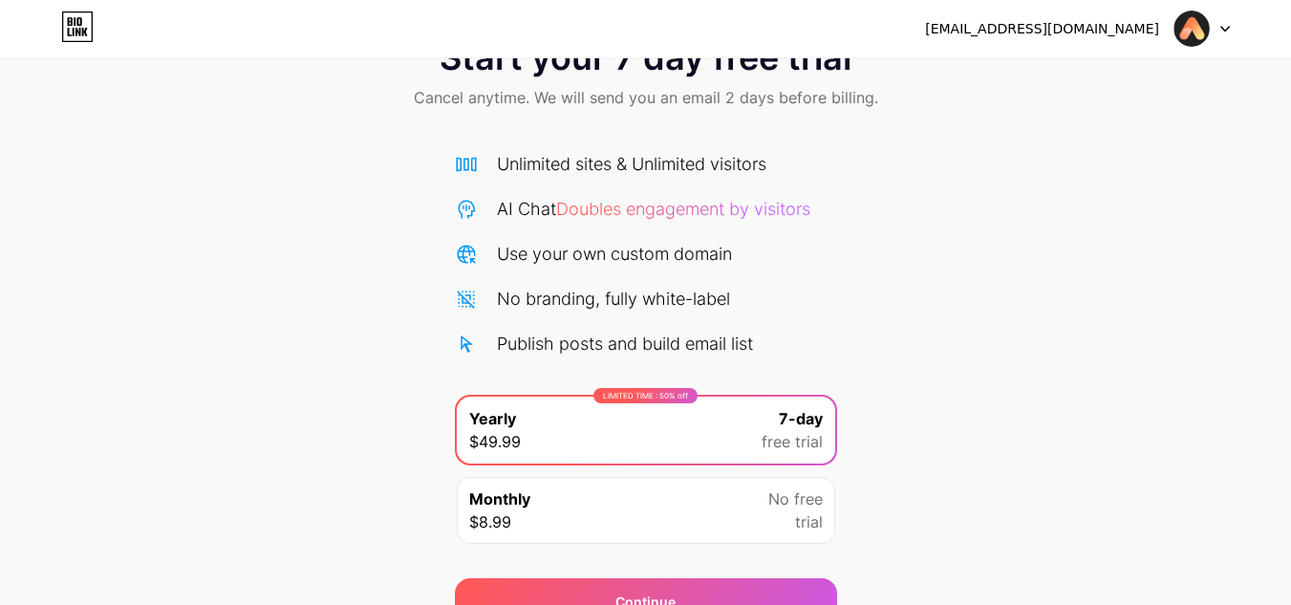
scroll to position [0, 0]
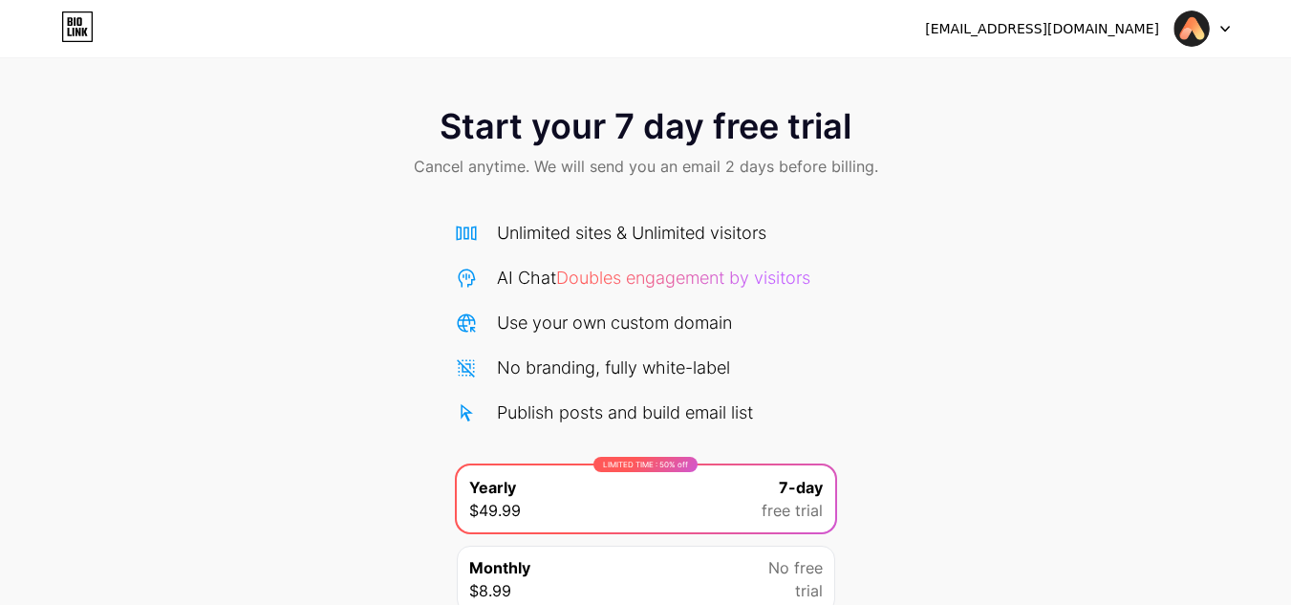
click at [1205, 30] on img at bounding box center [1191, 29] width 36 height 36
click at [957, 264] on div "Start your 7 day free trial Cancel anytime. We will send you an email 2 days be…" at bounding box center [645, 390] width 1291 height 605
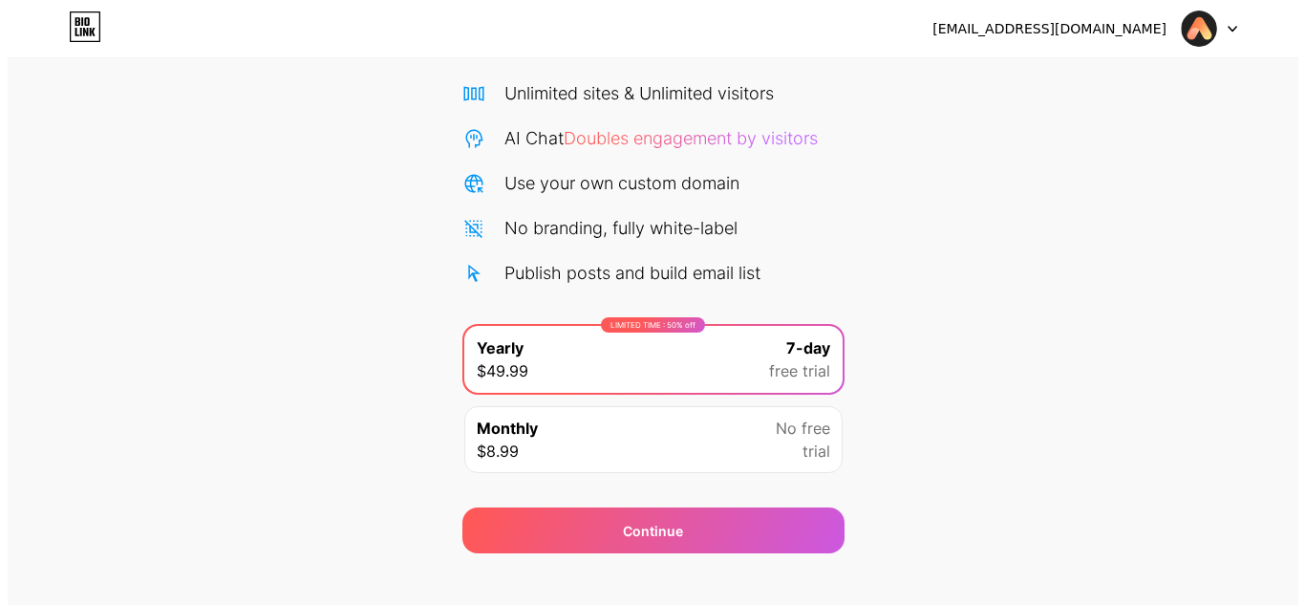
scroll to position [164, 0]
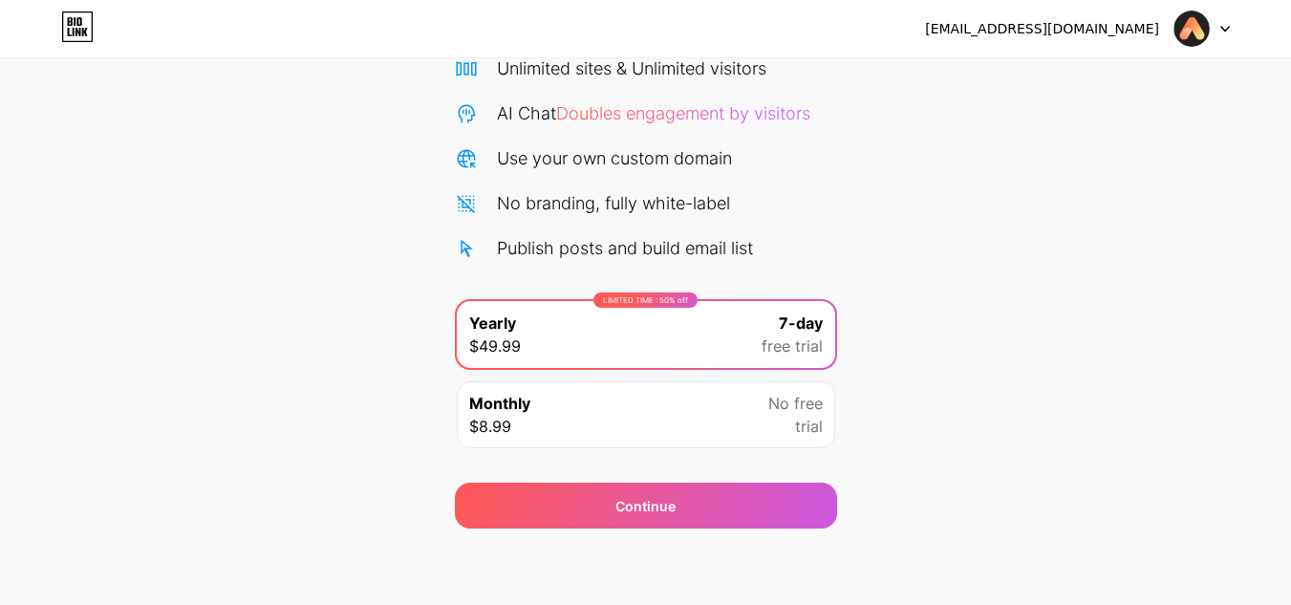
click at [652, 391] on div "Monthly $8.99 No free trial" at bounding box center [646, 414] width 378 height 67
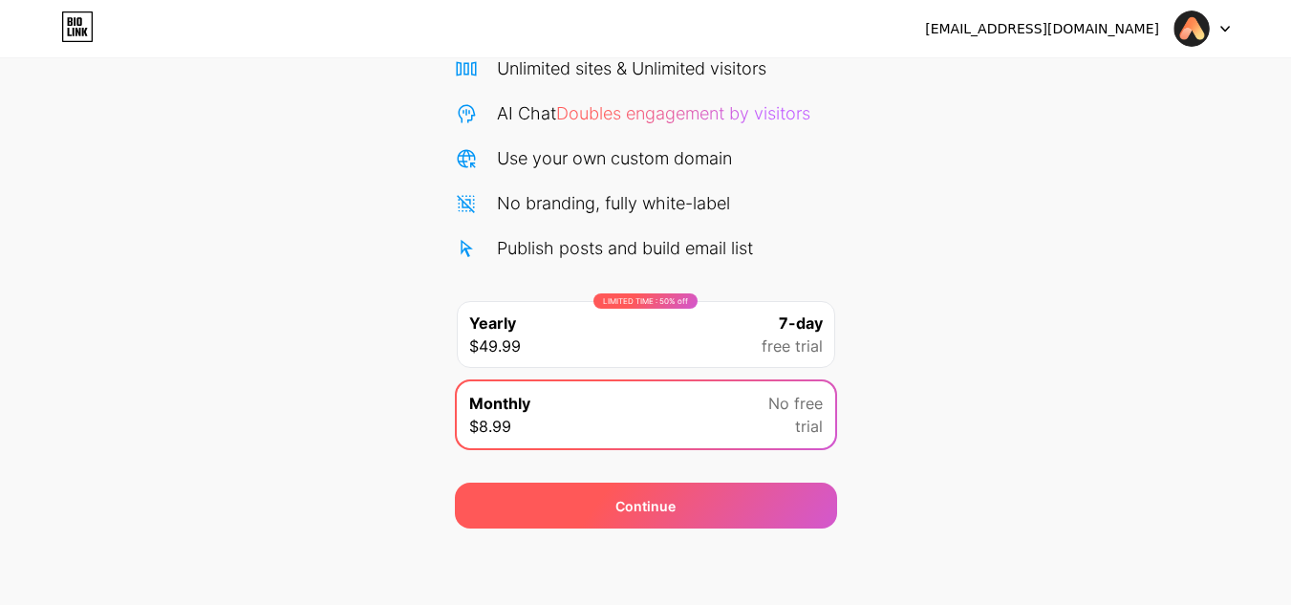
click at [662, 513] on div "Continue" at bounding box center [645, 506] width 60 height 20
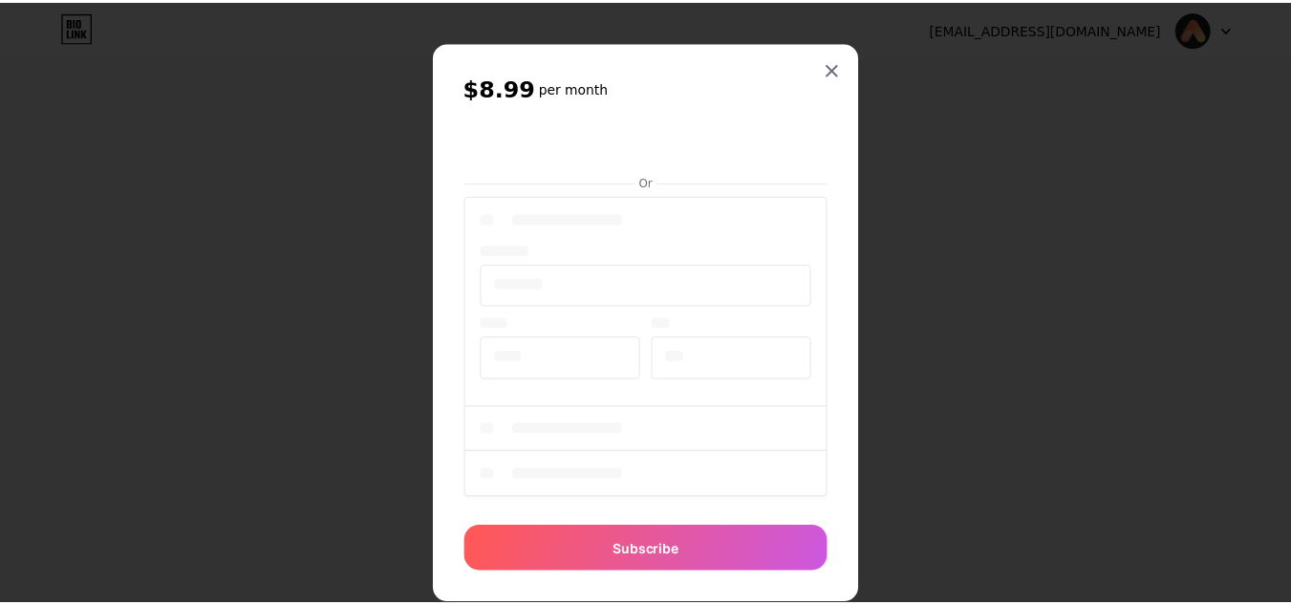
scroll to position [42, 0]
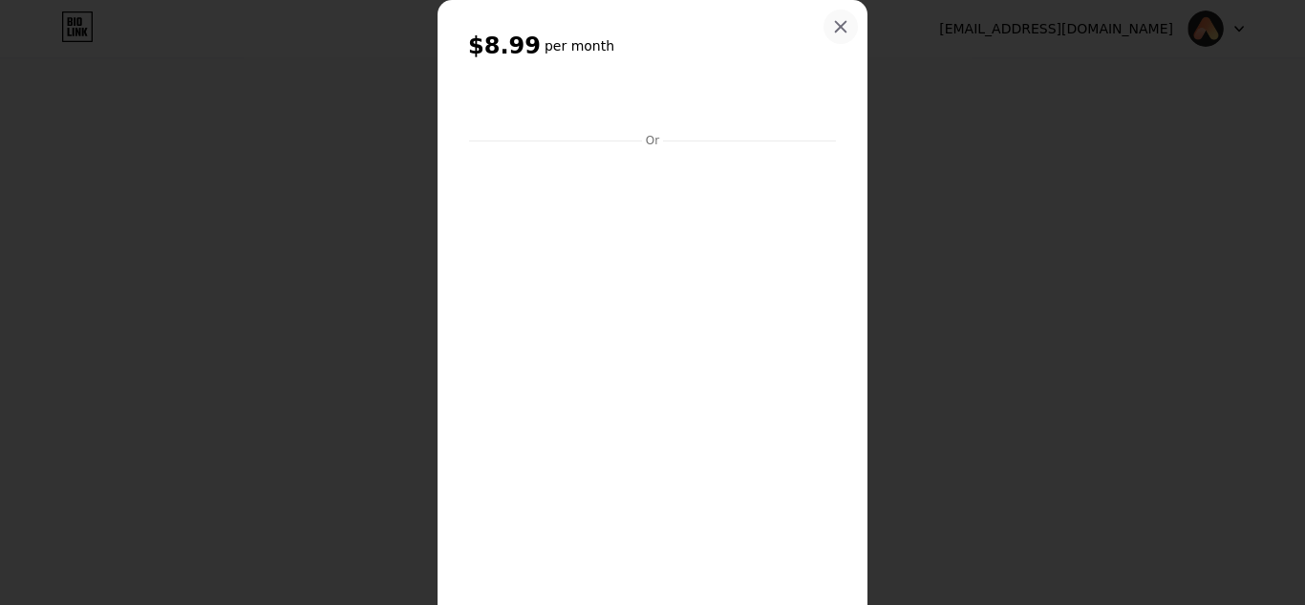
click at [823, 23] on div at bounding box center [840, 27] width 34 height 34
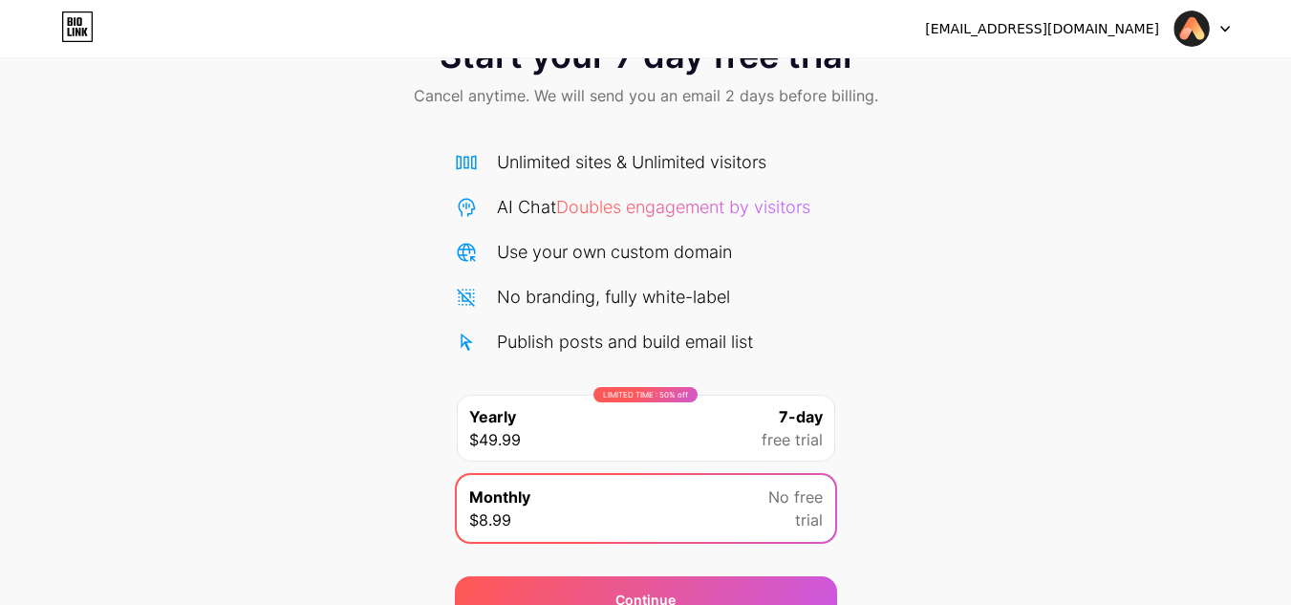
scroll to position [0, 0]
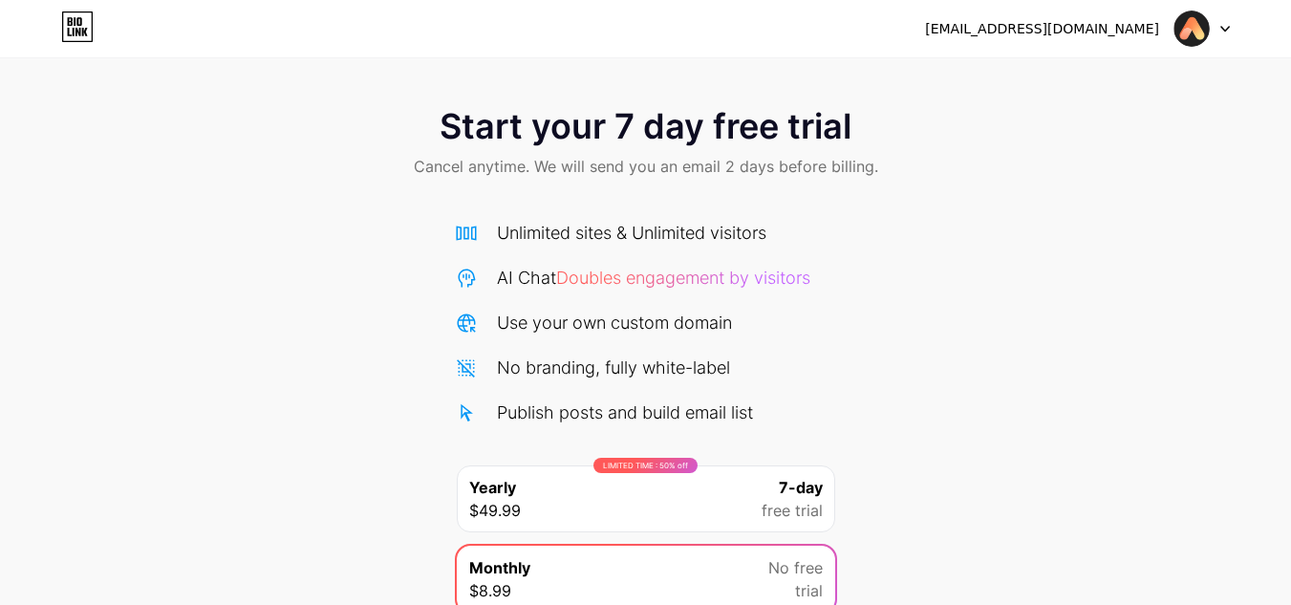
click at [1198, 23] on img at bounding box center [1191, 29] width 36 height 36
click at [1016, 209] on div "Start your 7 day free trial Cancel anytime. We will send you an email 2 days be…" at bounding box center [645, 390] width 1291 height 605
click at [1229, 27] on div "[EMAIL_ADDRESS][DOMAIN_NAME] Logout" at bounding box center [645, 28] width 1291 height 34
click at [1227, 27] on icon at bounding box center [1225, 29] width 10 height 7
click at [1188, 30] on img at bounding box center [1191, 29] width 36 height 36
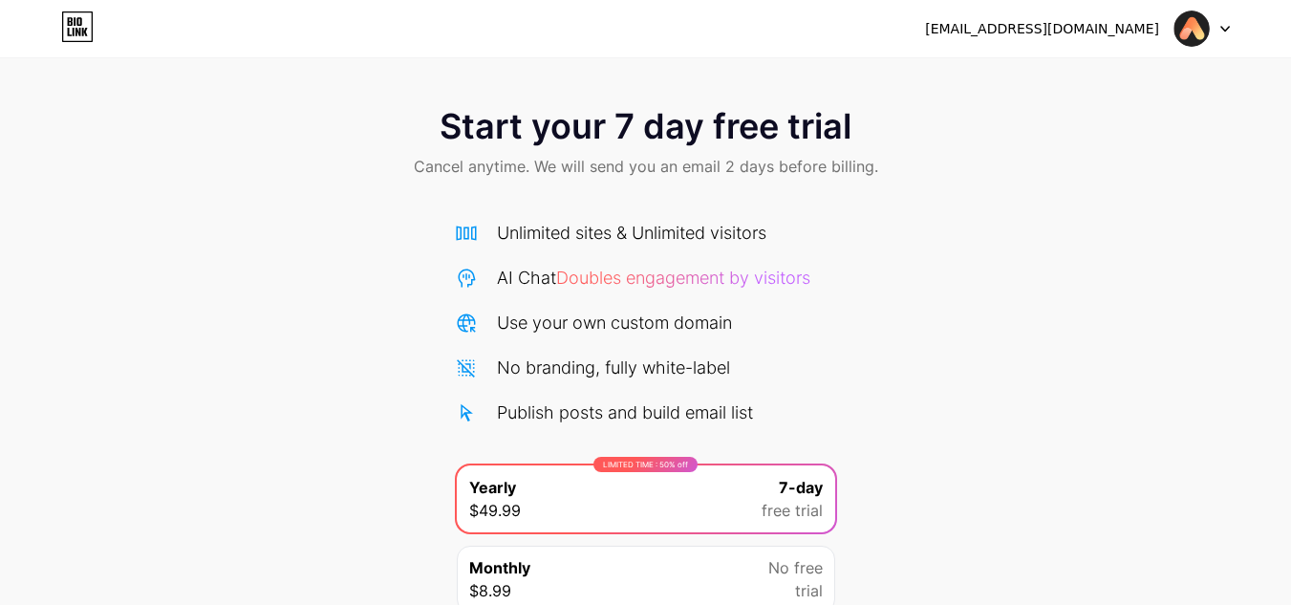
click at [82, 15] on icon at bounding box center [77, 26] width 32 height 31
